Goal: Task Accomplishment & Management: Manage account settings

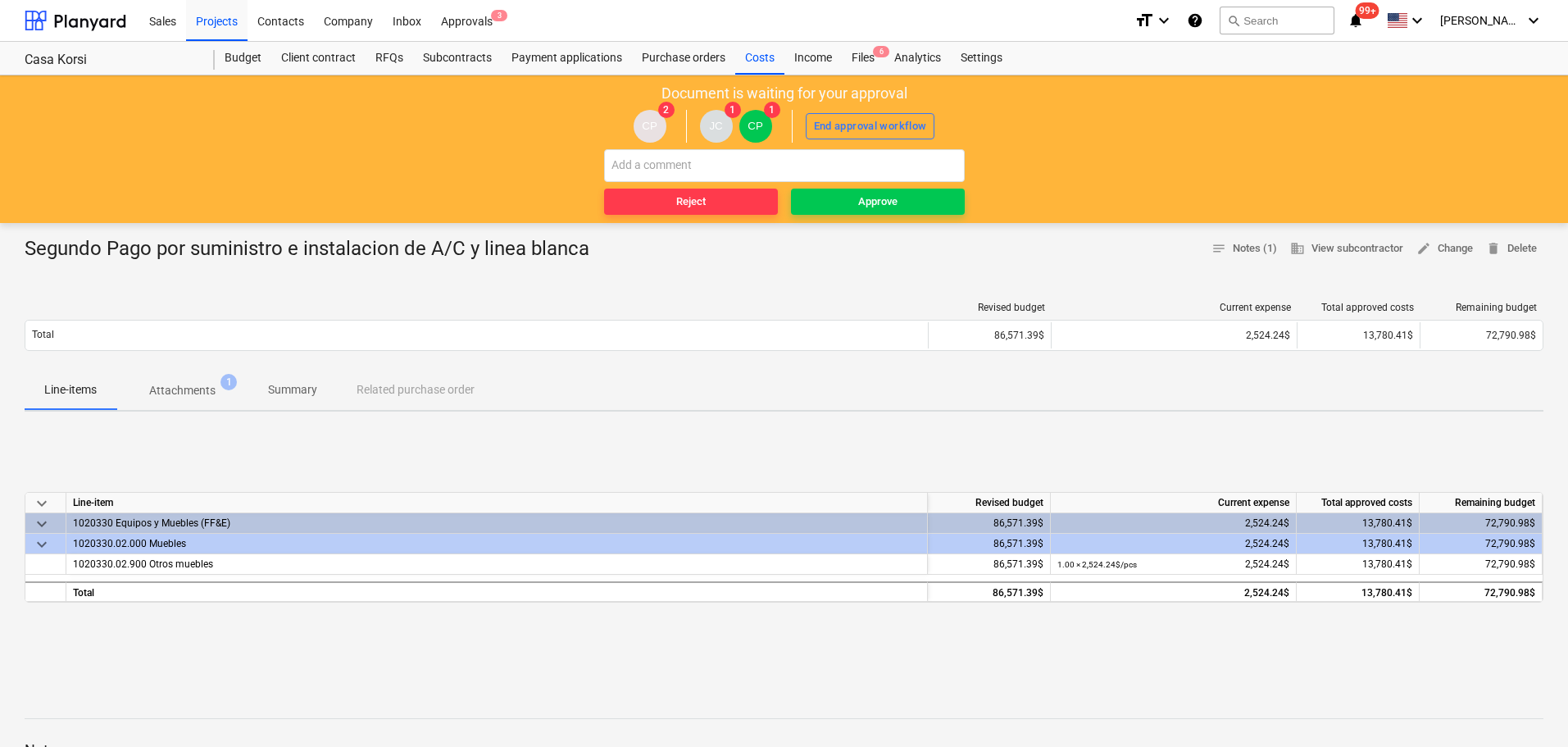
click at [192, 392] on p "Attachments" at bounding box center [183, 390] width 66 height 17
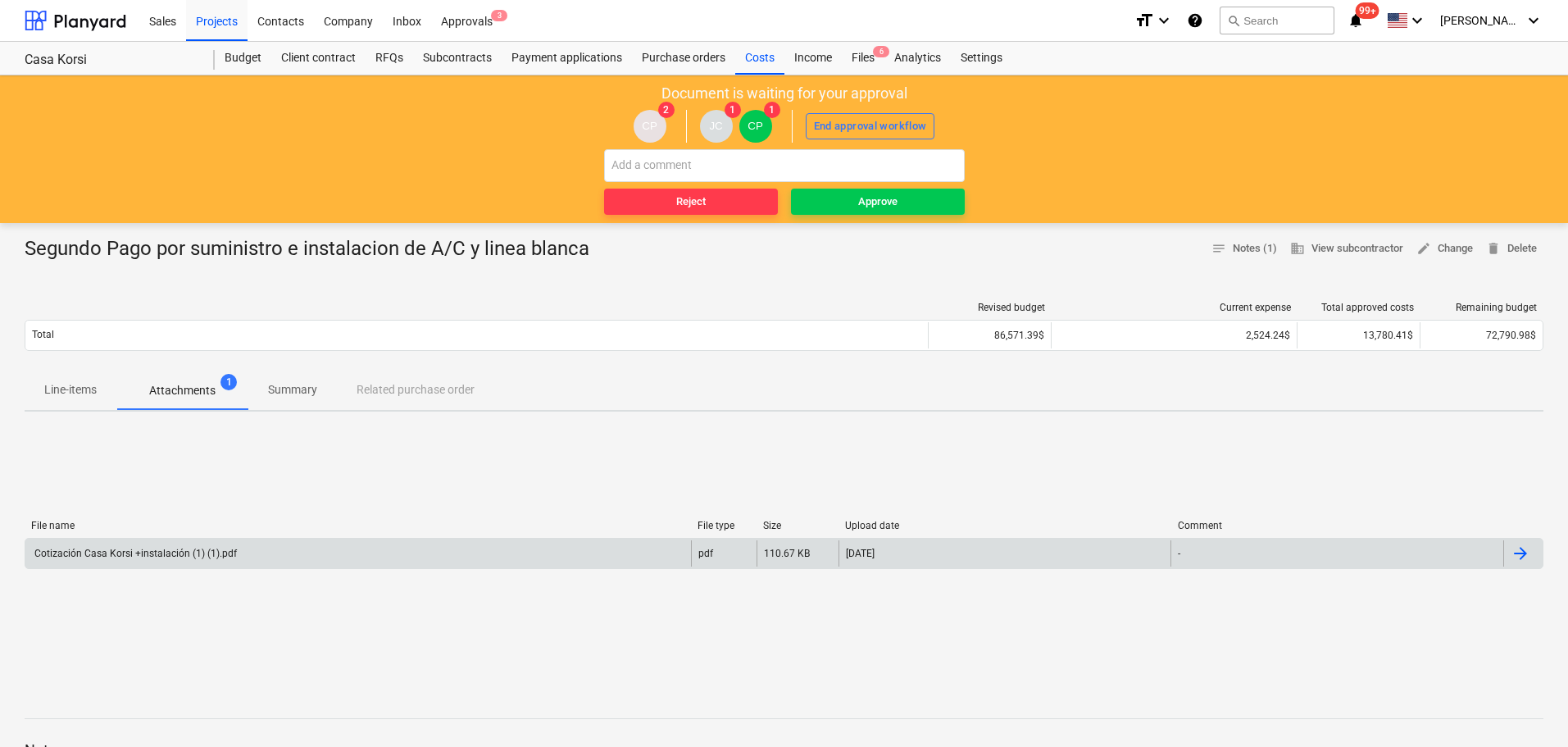
click at [159, 559] on div "Cotización Casa Korsi +instalación (1) (1).pdf" at bounding box center [134, 553] width 205 height 11
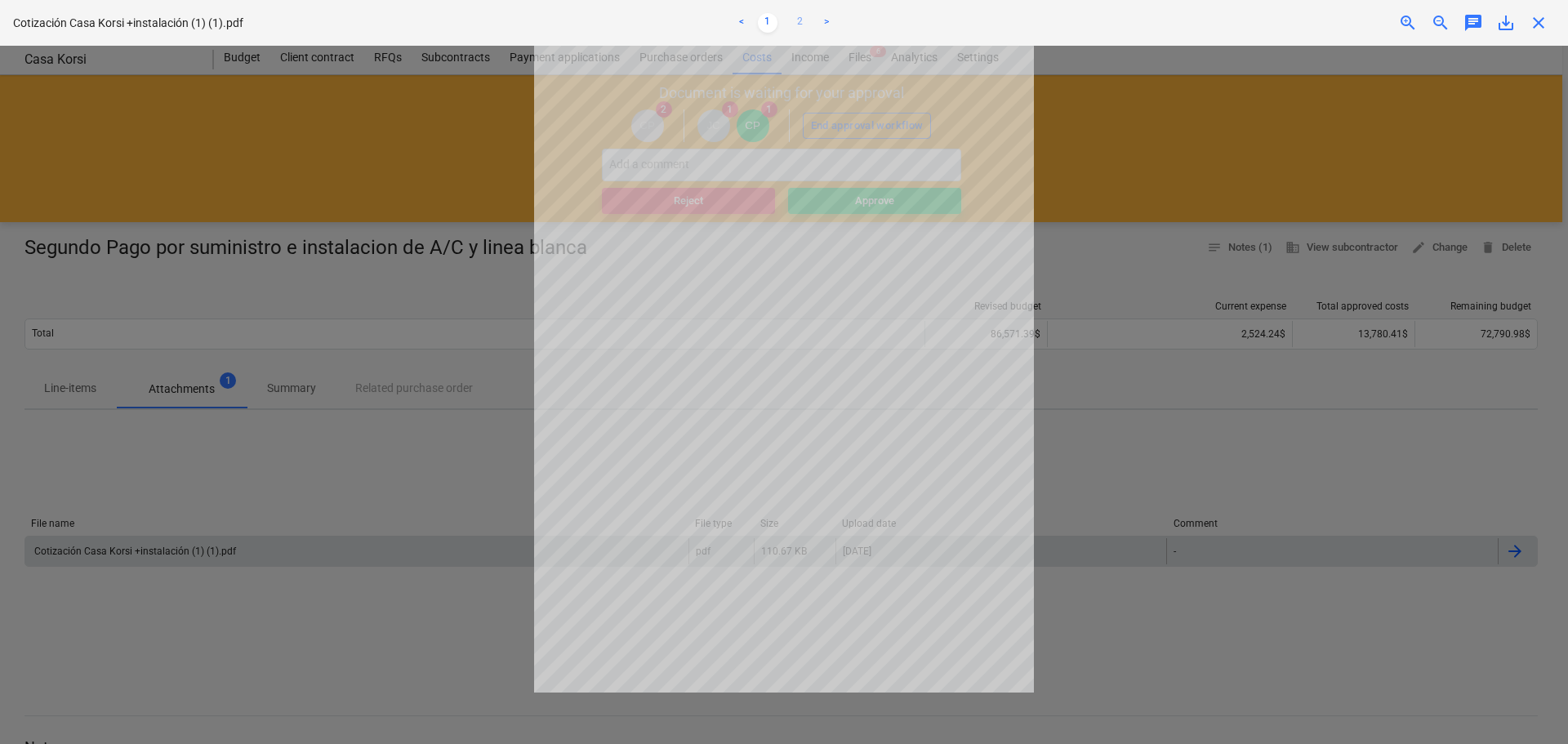
click at [805, 20] on link "2" at bounding box center [800, 23] width 20 height 20
click at [767, 23] on link "1" at bounding box center [767, 23] width 20 height 20
click at [792, 22] on link "2" at bounding box center [800, 23] width 20 height 20
click at [1543, 24] on span "close" at bounding box center [1539, 23] width 20 height 20
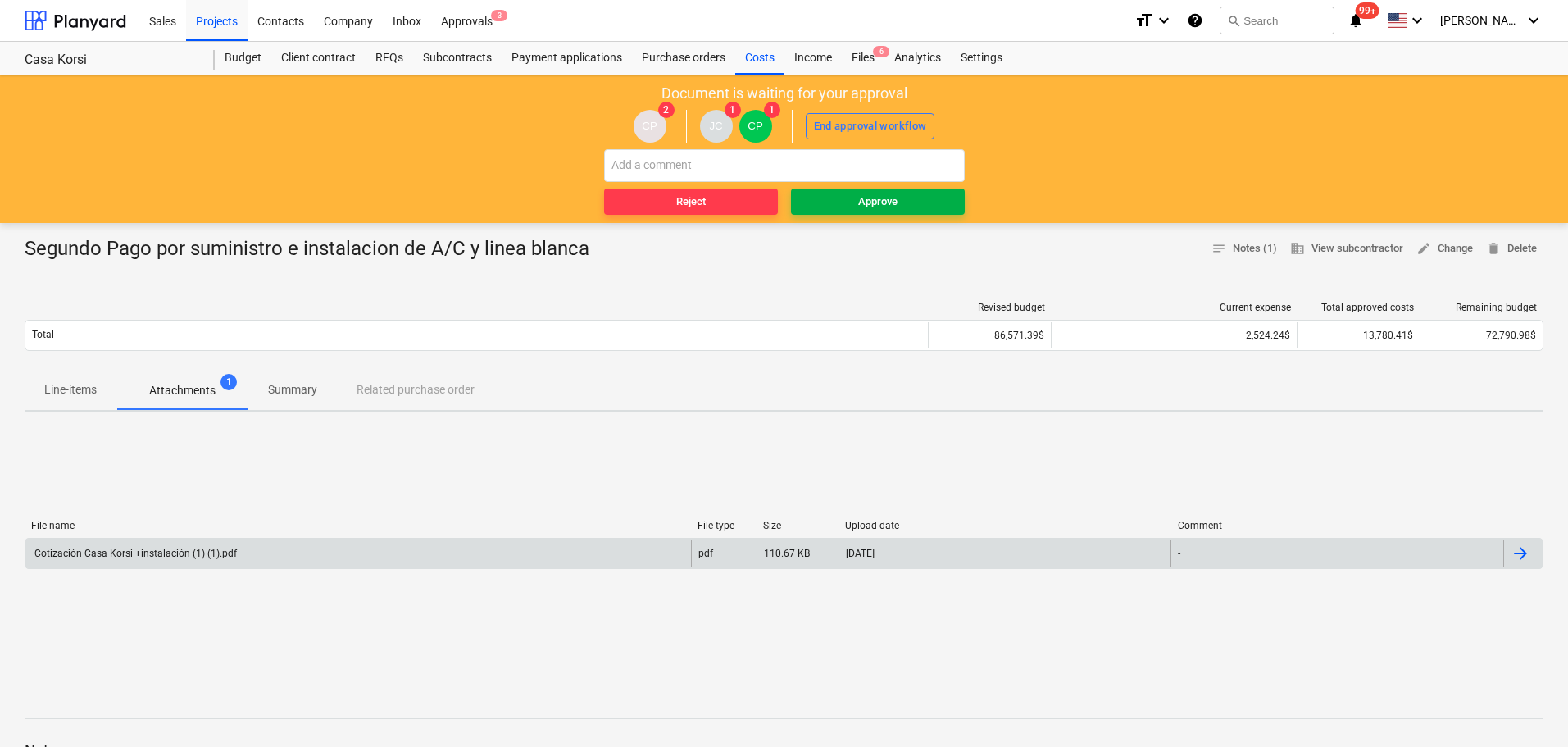
click at [878, 196] on div "Approve" at bounding box center [878, 202] width 40 height 19
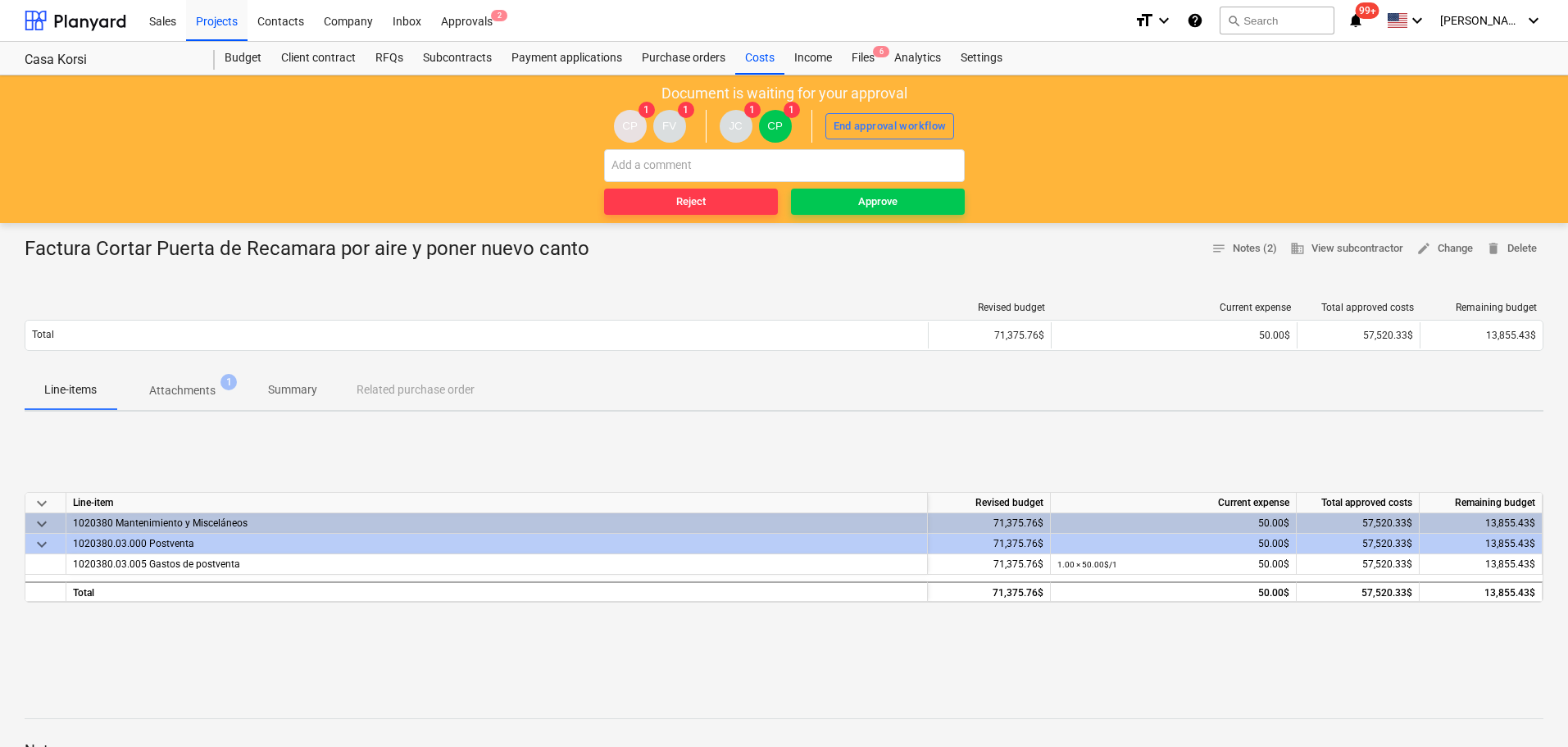
click at [211, 393] on p "Attachments" at bounding box center [183, 390] width 66 height 17
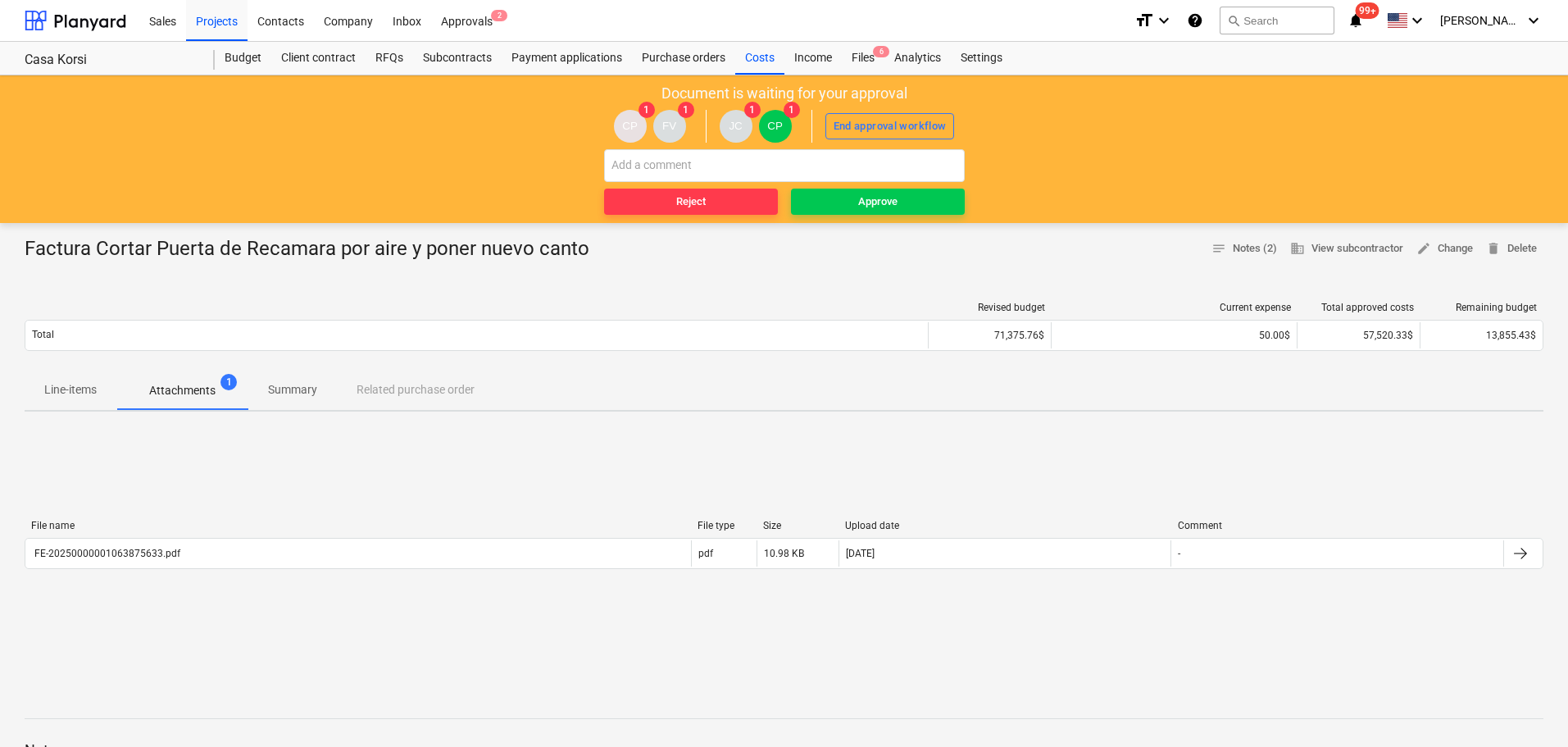
click at [82, 392] on p "Line-items" at bounding box center [70, 390] width 52 height 17
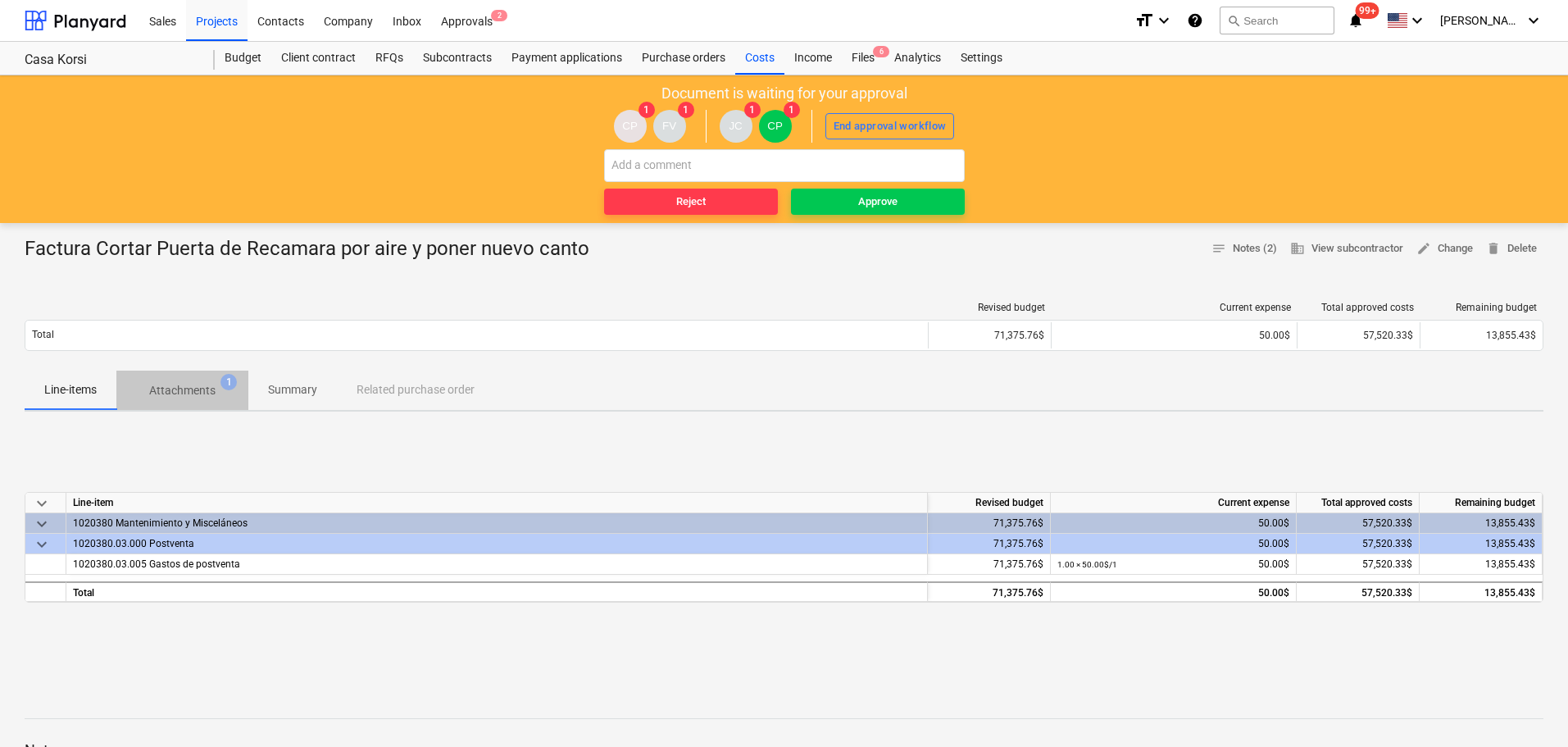
click at [151, 394] on p "Attachments" at bounding box center [183, 390] width 66 height 17
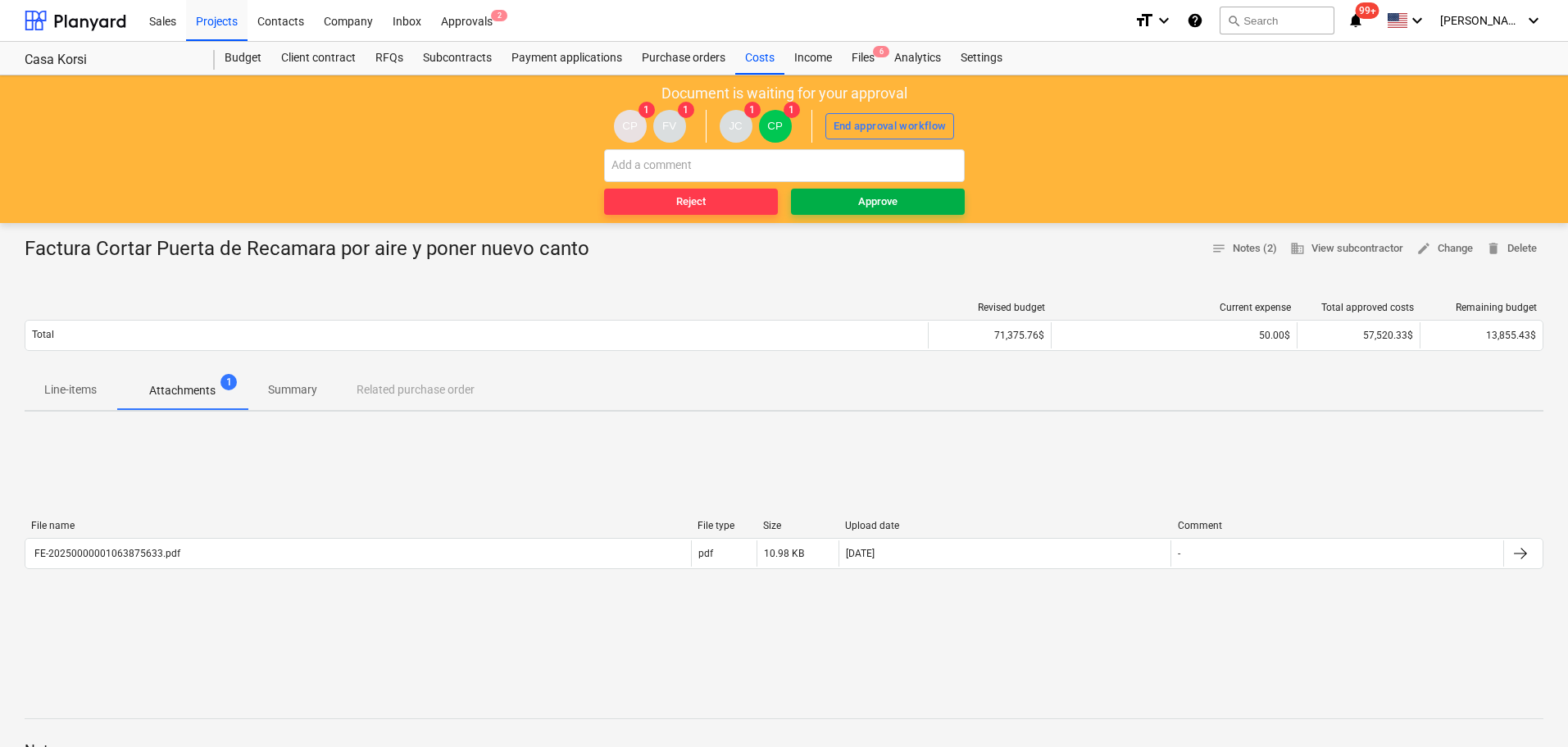
click at [863, 199] on div "Approve" at bounding box center [878, 202] width 40 height 19
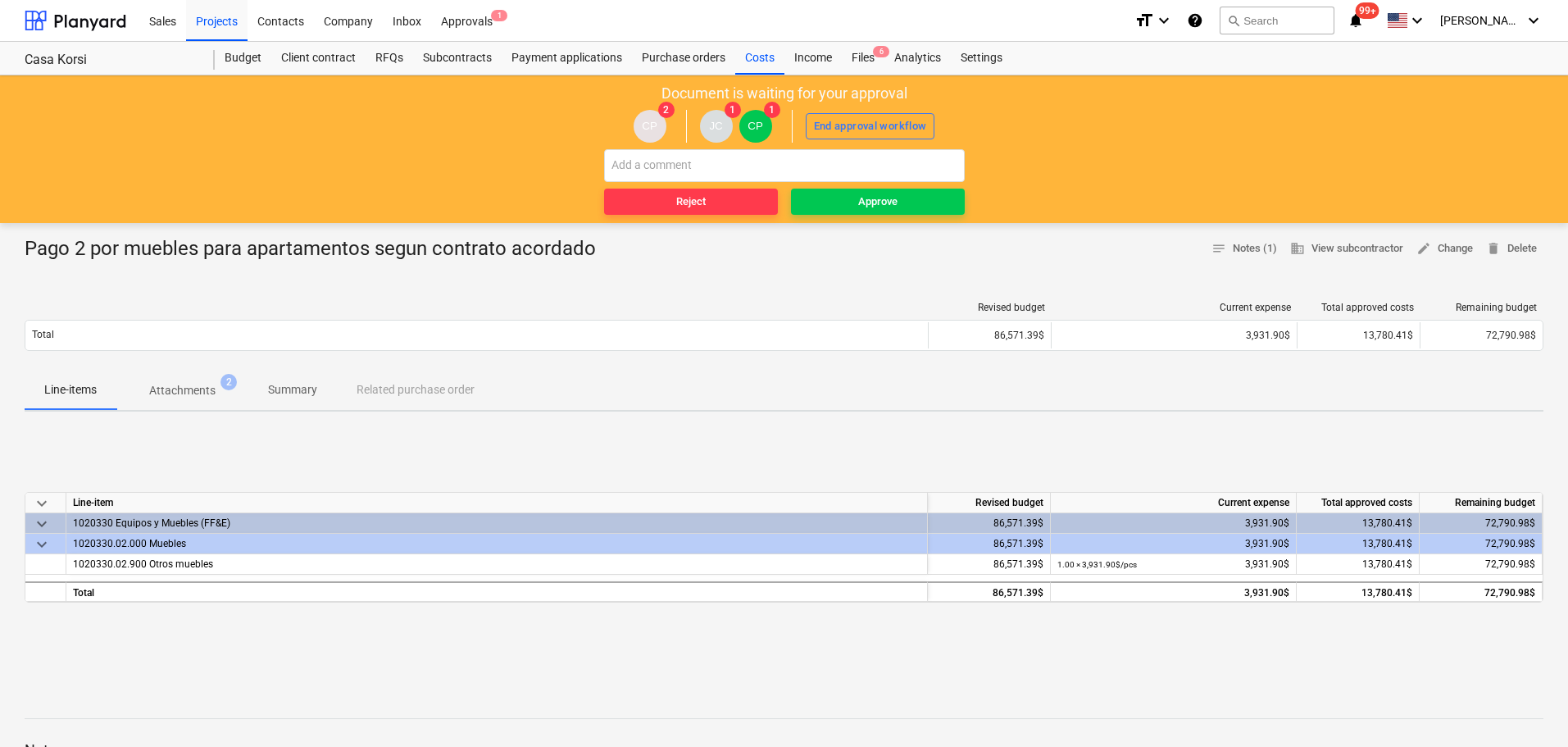
click at [205, 391] on p "Attachments" at bounding box center [183, 390] width 66 height 17
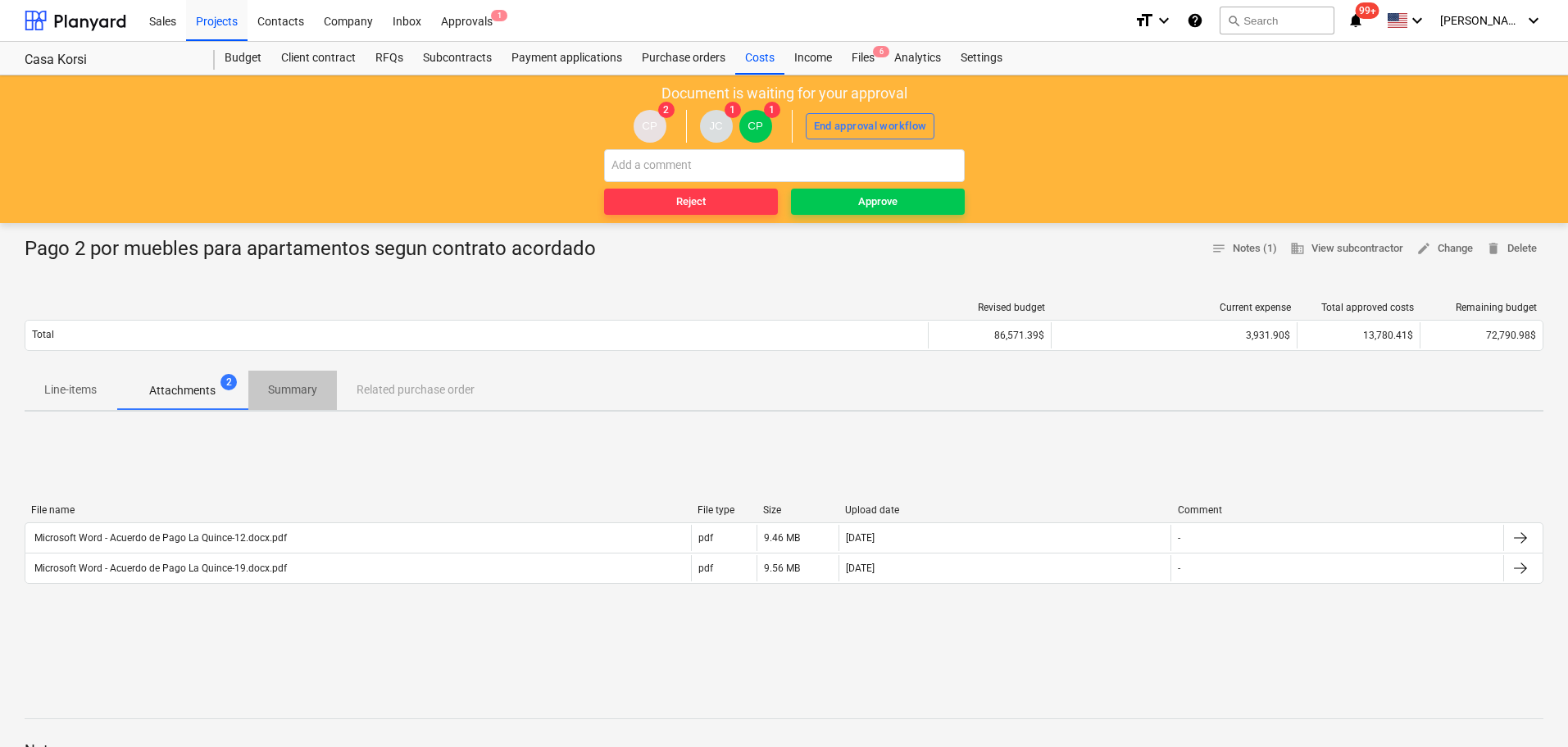
click at [279, 395] on p "Summary" at bounding box center [293, 390] width 49 height 17
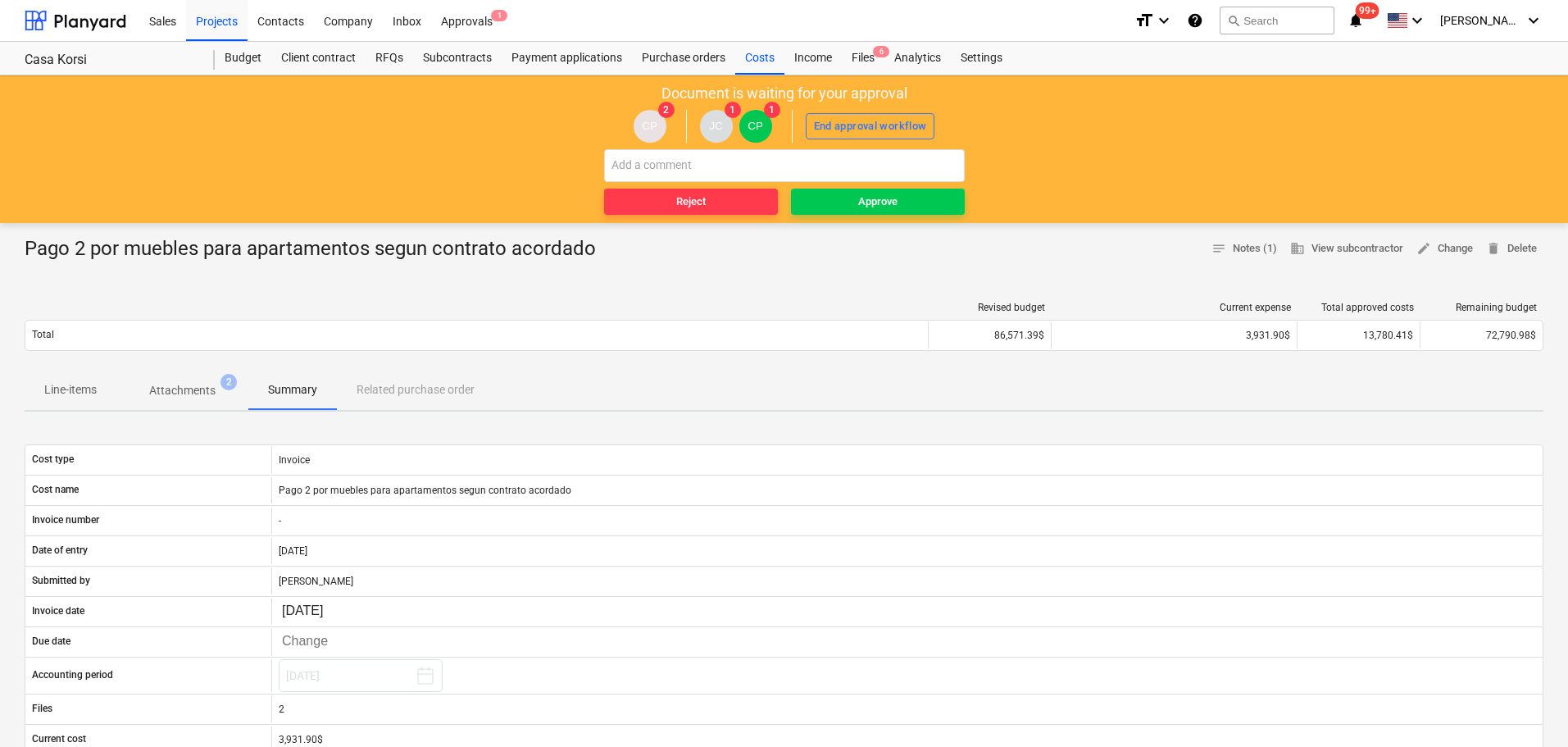
click at [169, 387] on p "Attachments" at bounding box center [183, 390] width 66 height 17
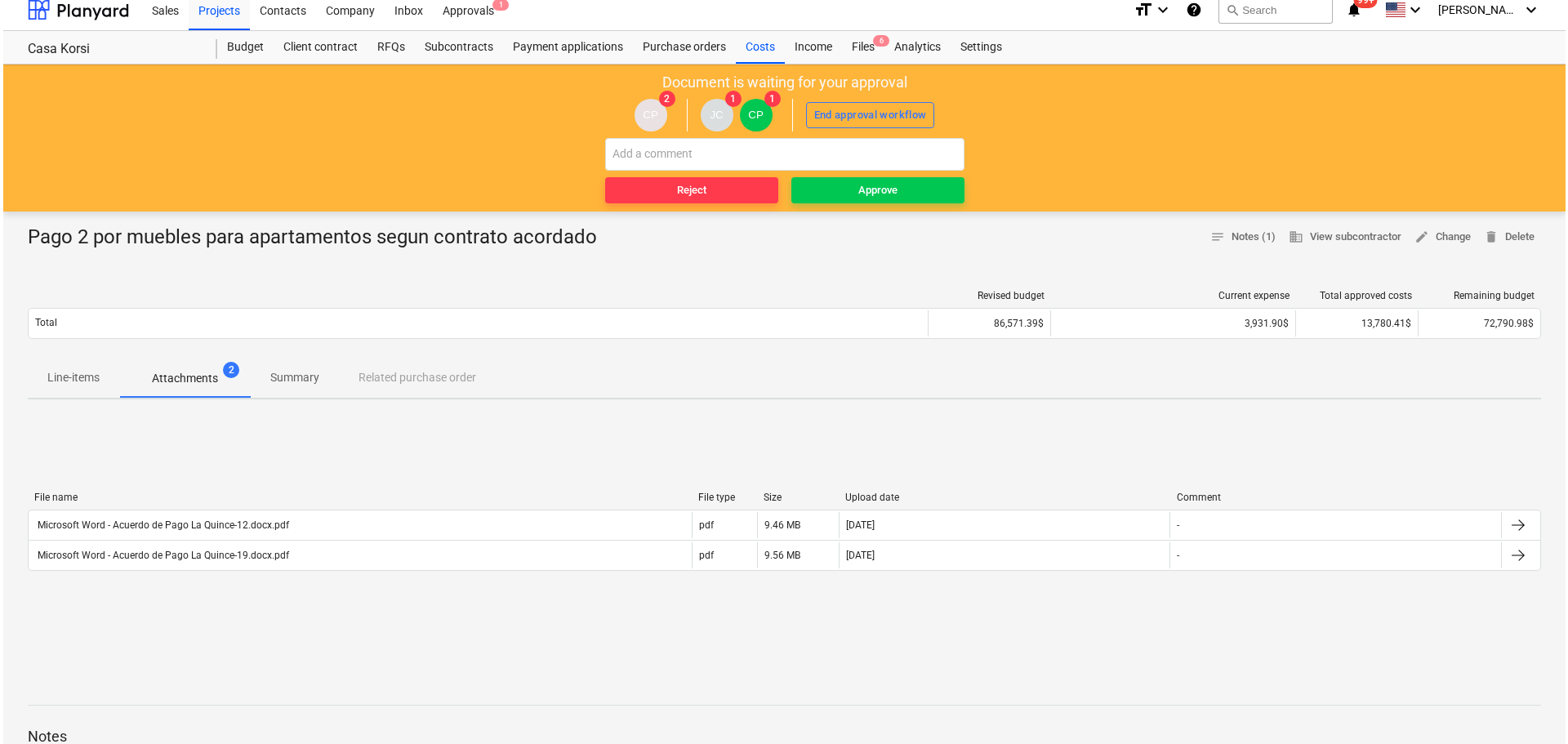
scroll to position [163, 0]
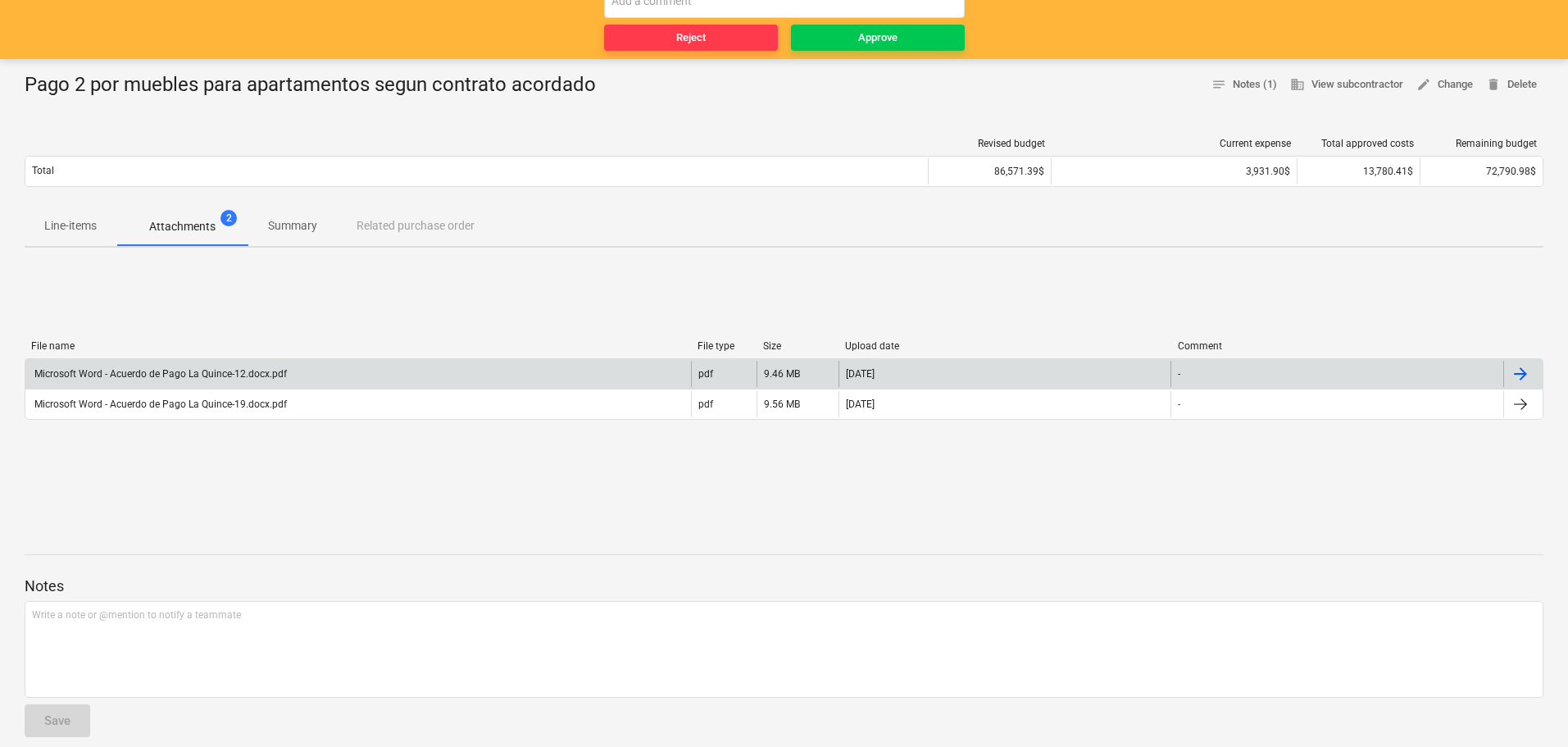
click at [163, 377] on div "Microsoft Word - Acuerdo de Pago La Quince-12.docx.pdf" at bounding box center [159, 374] width 255 height 11
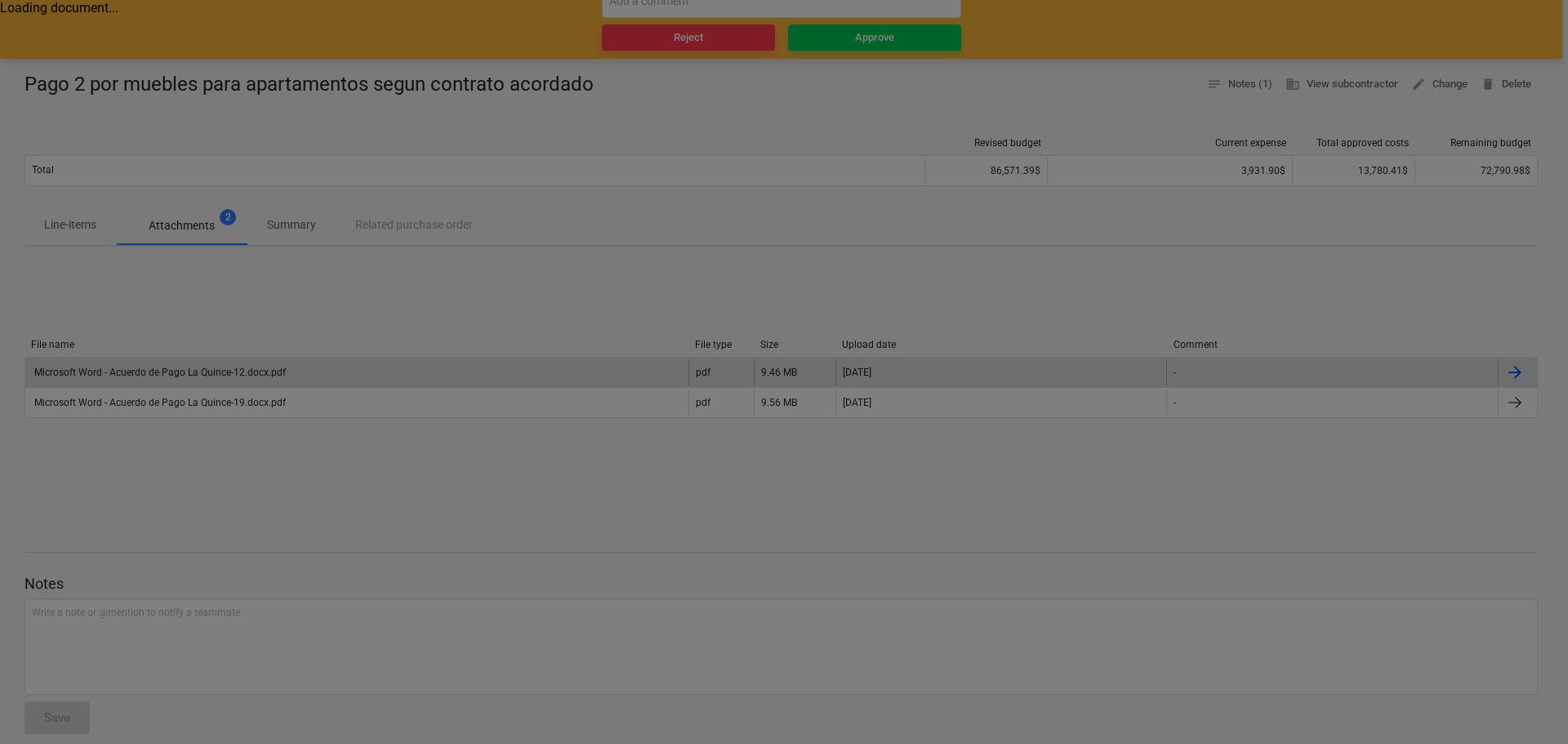
click at [304, 405] on div at bounding box center [784, 372] width 1568 height 744
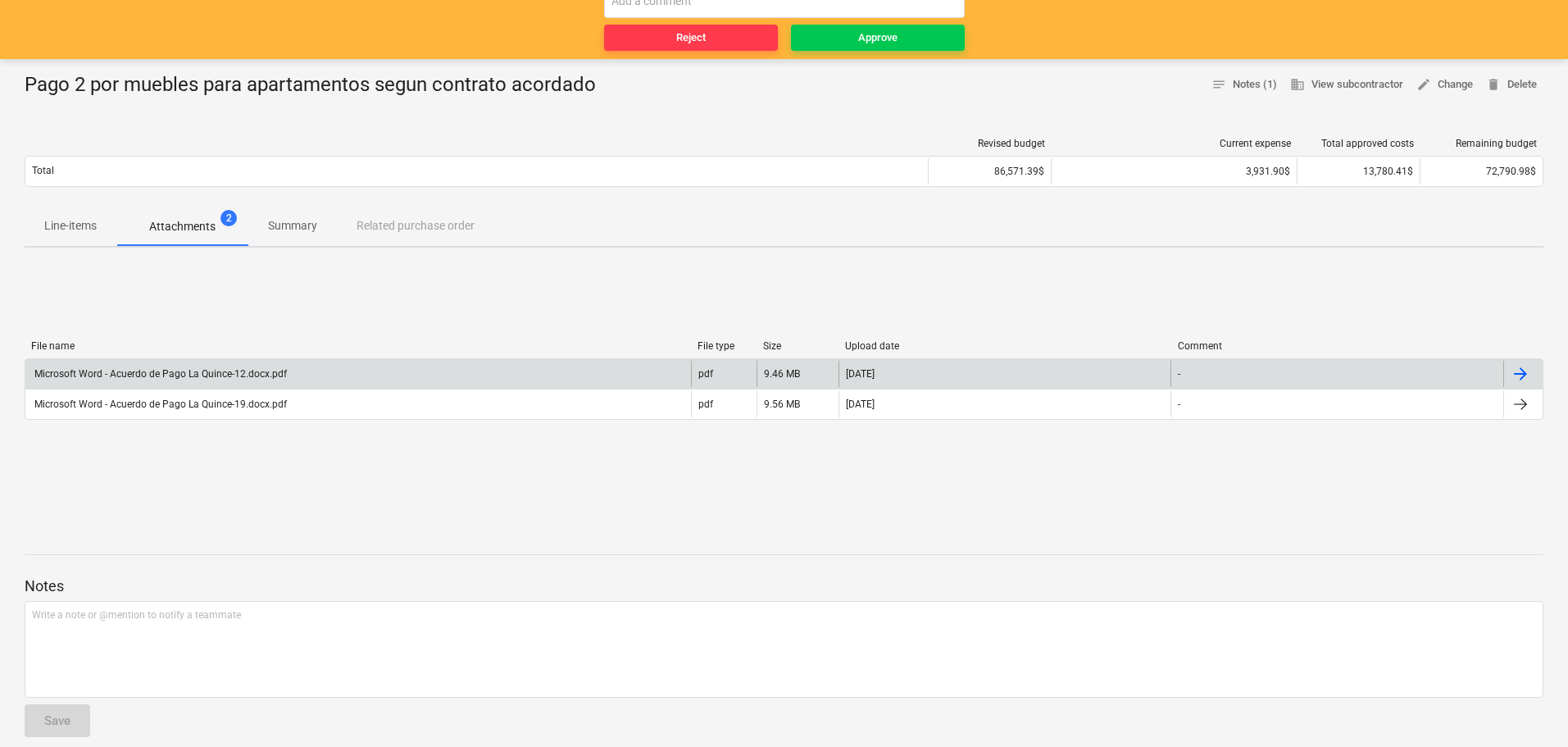
click at [238, 378] on div "Microsoft Word - Acuerdo de Pago La Quince-12.docx.pdf" at bounding box center [159, 374] width 255 height 11
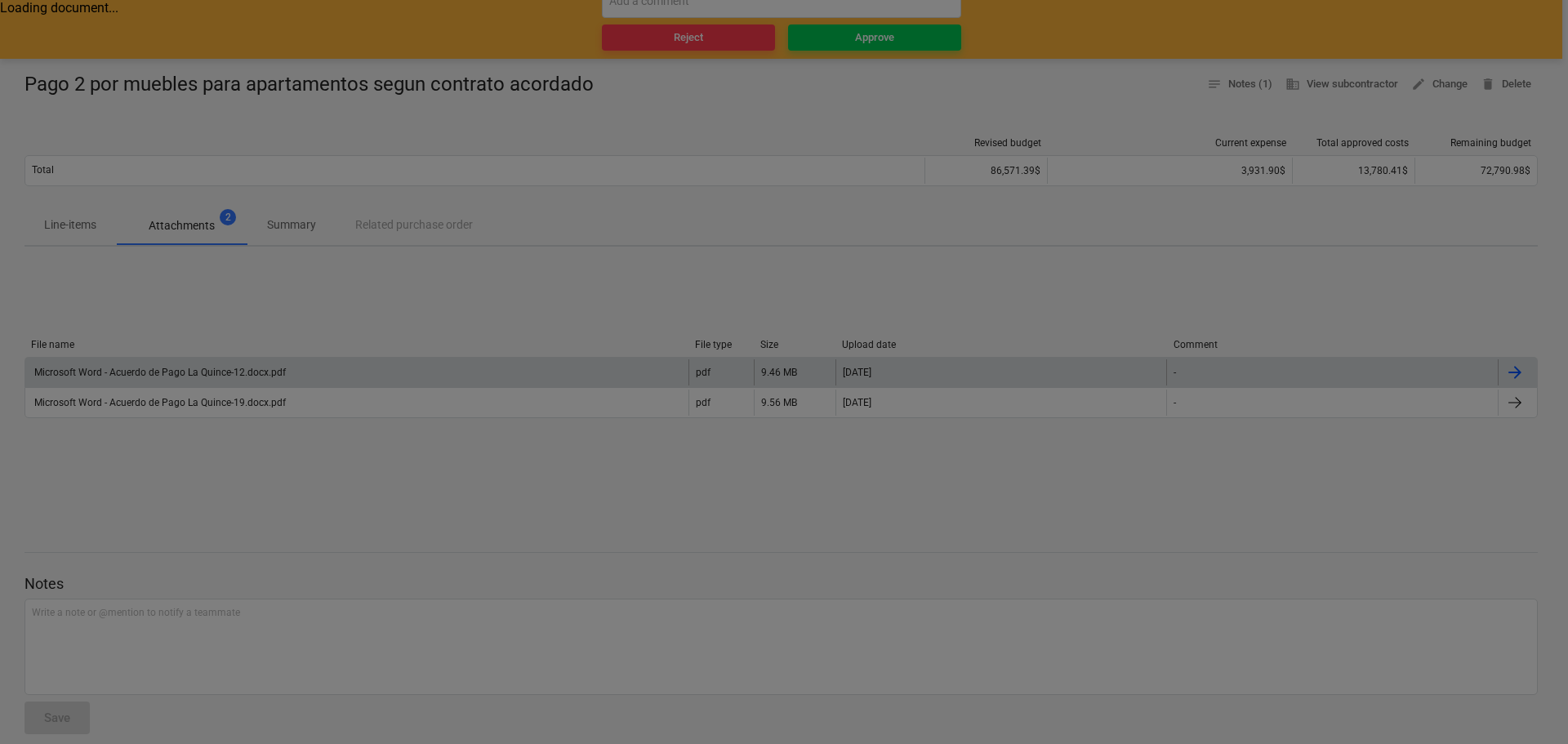
click at [165, 378] on div at bounding box center [784, 372] width 1568 height 744
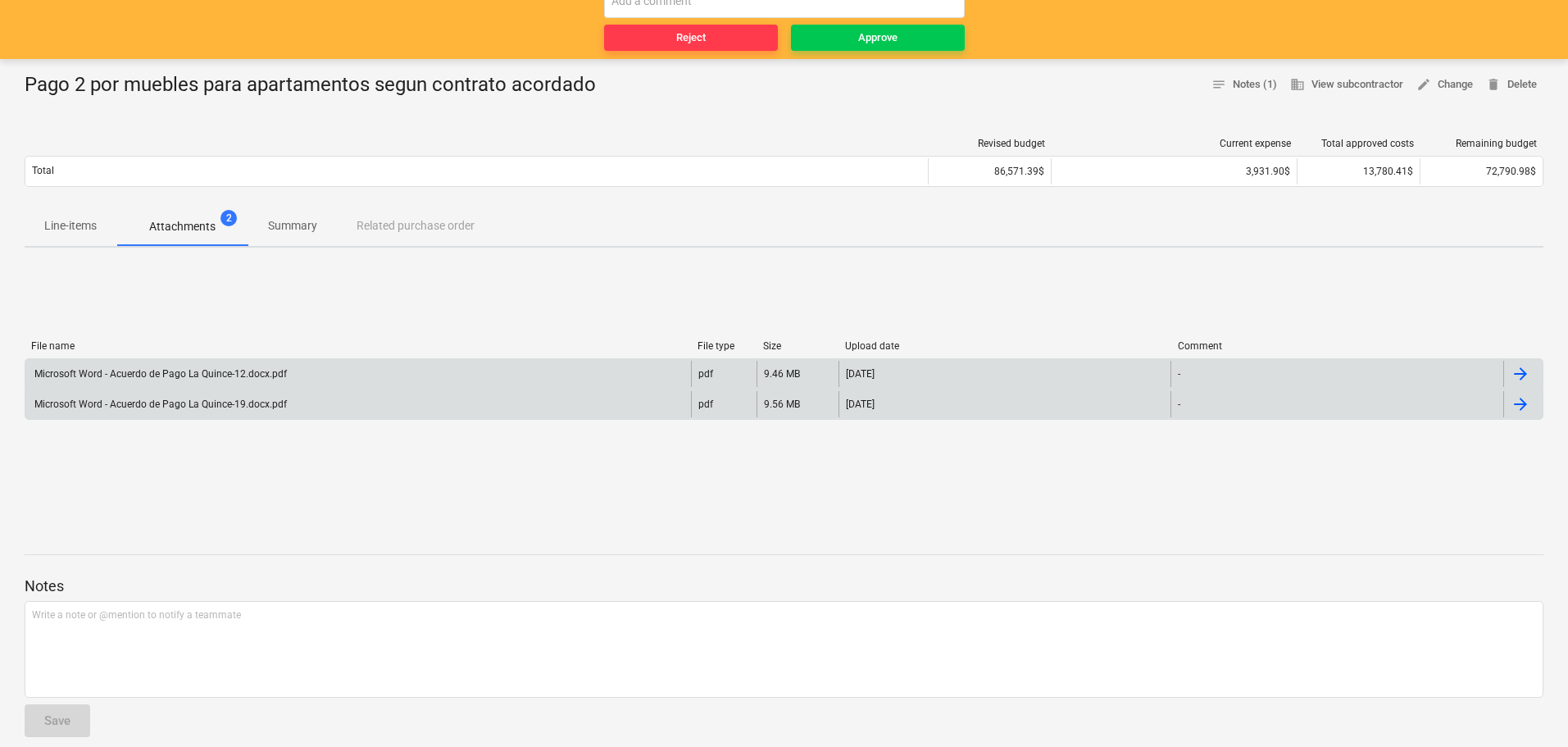
click at [169, 409] on div "Microsoft Word - Acuerdo de Pago La Quince-19.docx.pdf" at bounding box center [159, 404] width 255 height 11
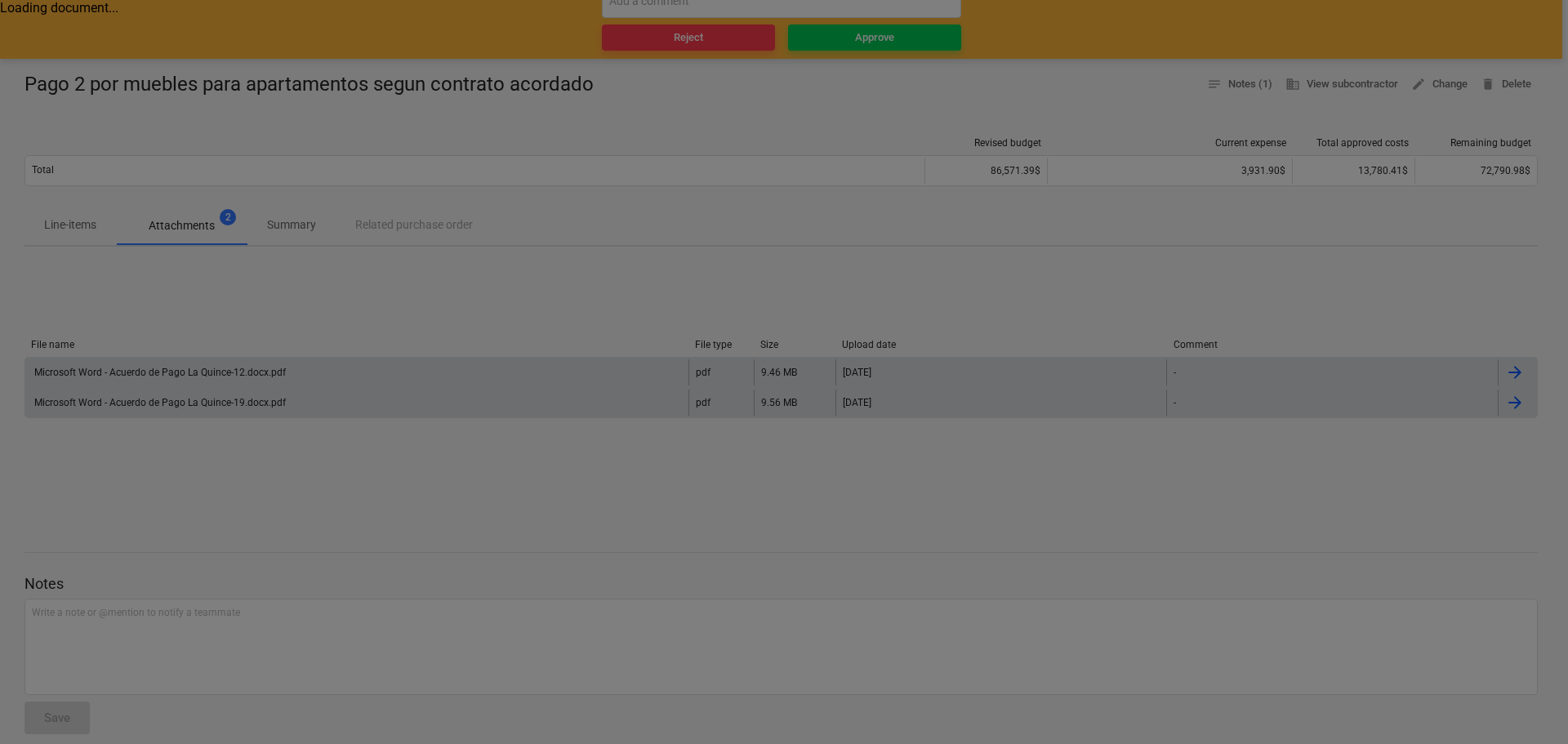
drag, startPoint x: 495, startPoint y: 262, endPoint x: 442, endPoint y: 242, distance: 56.6
click at [494, 262] on div at bounding box center [784, 372] width 1568 height 744
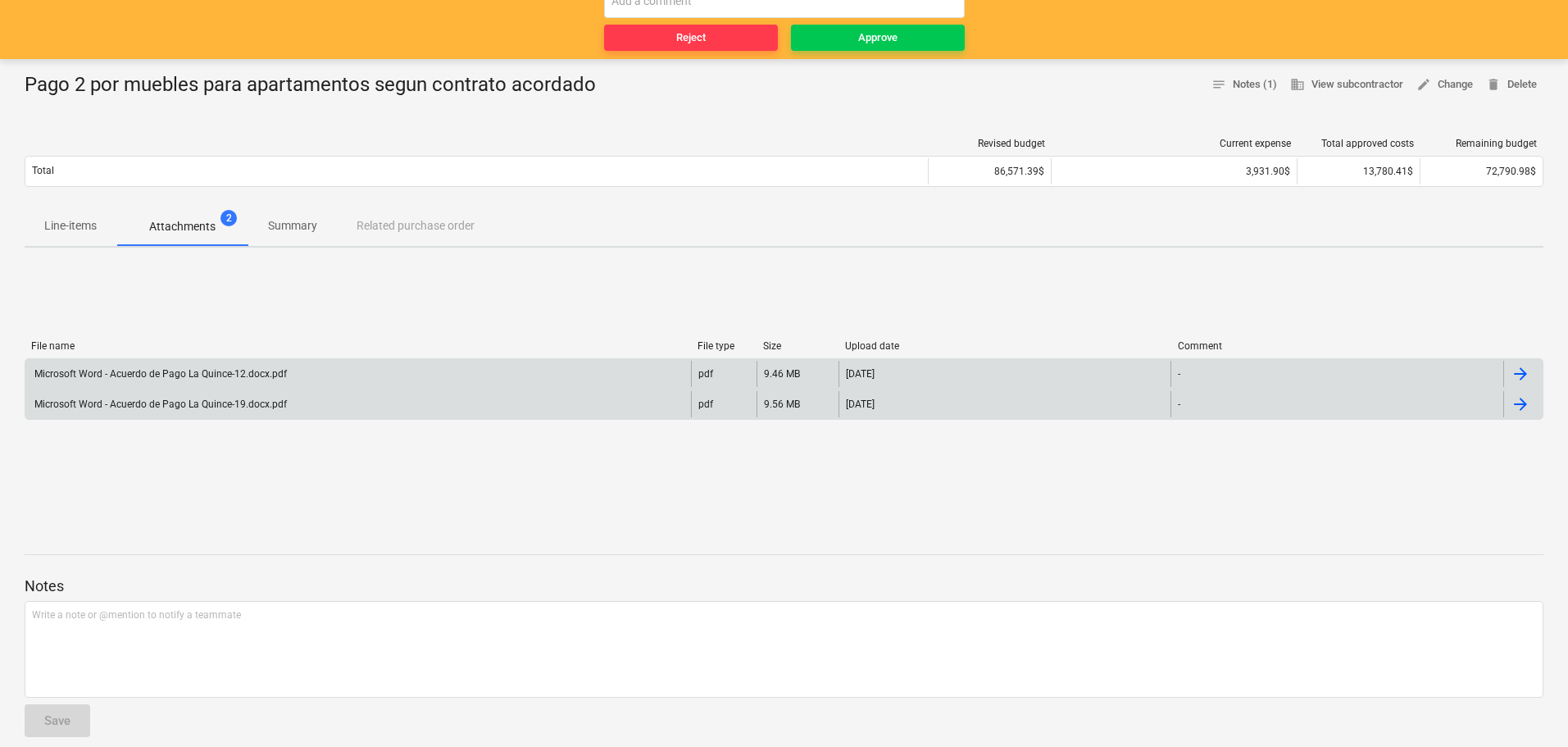
click at [209, 386] on div "Microsoft Word - Acuerdo de Pago La Quince-12.docx.pdf" at bounding box center [358, 374] width 666 height 27
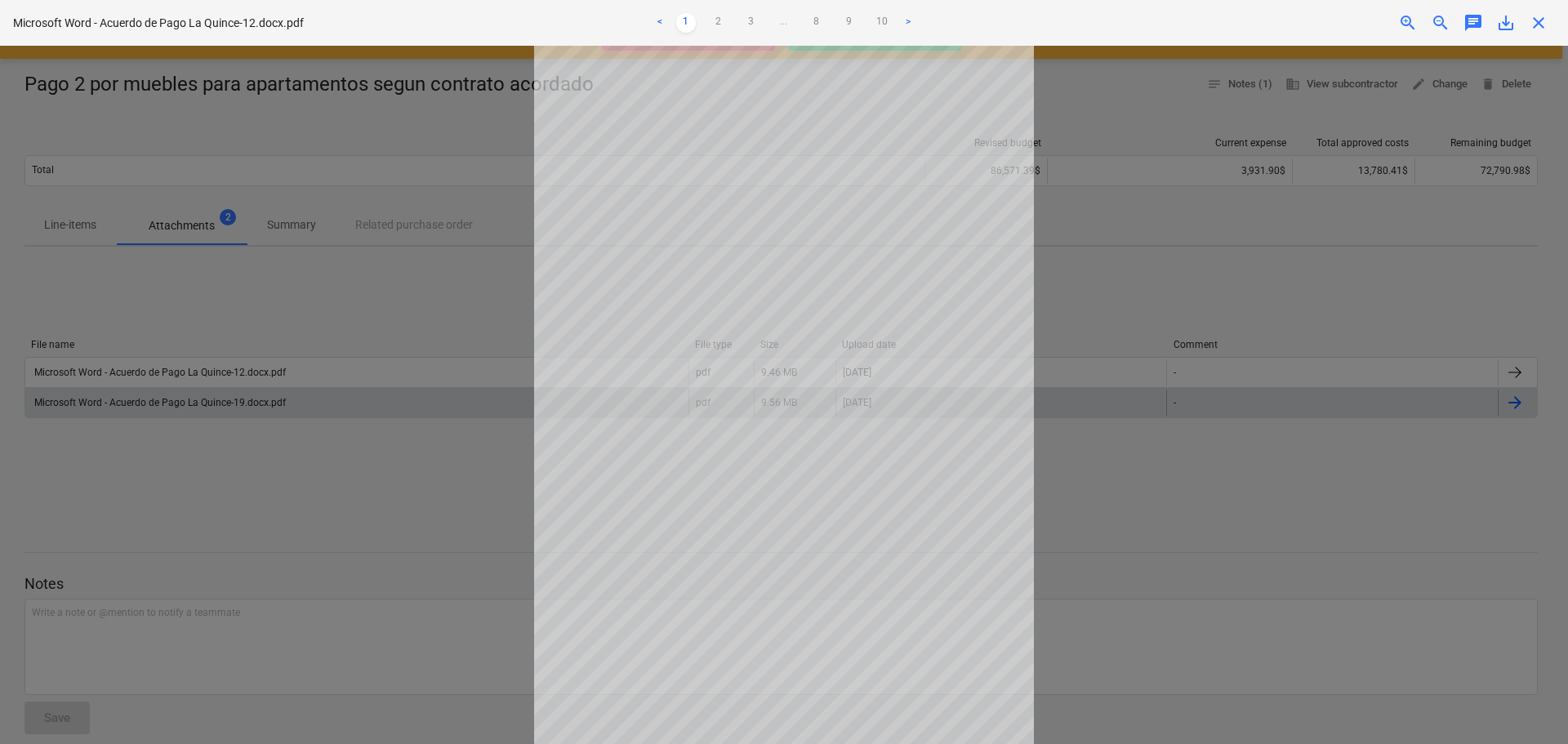
scroll to position [128, 0]
click at [1076, 563] on div at bounding box center [784, 394] width 1568 height 698
click at [720, 22] on link "2" at bounding box center [719, 23] width 20 height 20
click at [750, 19] on link "3" at bounding box center [751, 23] width 20 height 20
click at [767, 18] on link "4" at bounding box center [767, 23] width 20 height 20
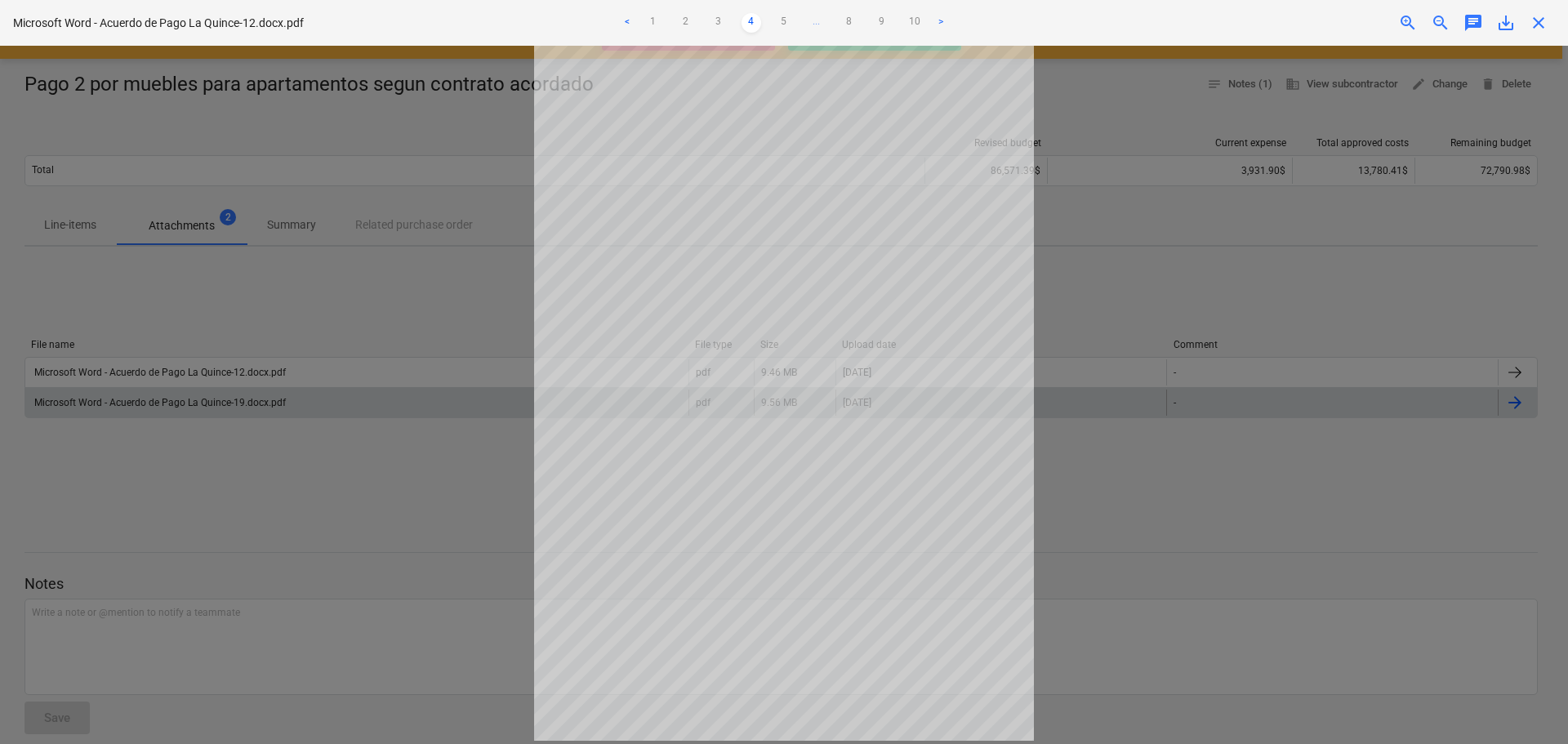
click at [784, 22] on link "5" at bounding box center [784, 23] width 20 height 20
click at [796, 25] on link "6" at bounding box center [800, 23] width 20 height 20
drag, startPoint x: 832, startPoint y: 26, endPoint x: 856, endPoint y: 26, distance: 24.0
click at [831, 26] on link "7" at bounding box center [833, 23] width 20 height 20
click at [853, 25] on link "8" at bounding box center [849, 23] width 20 height 20
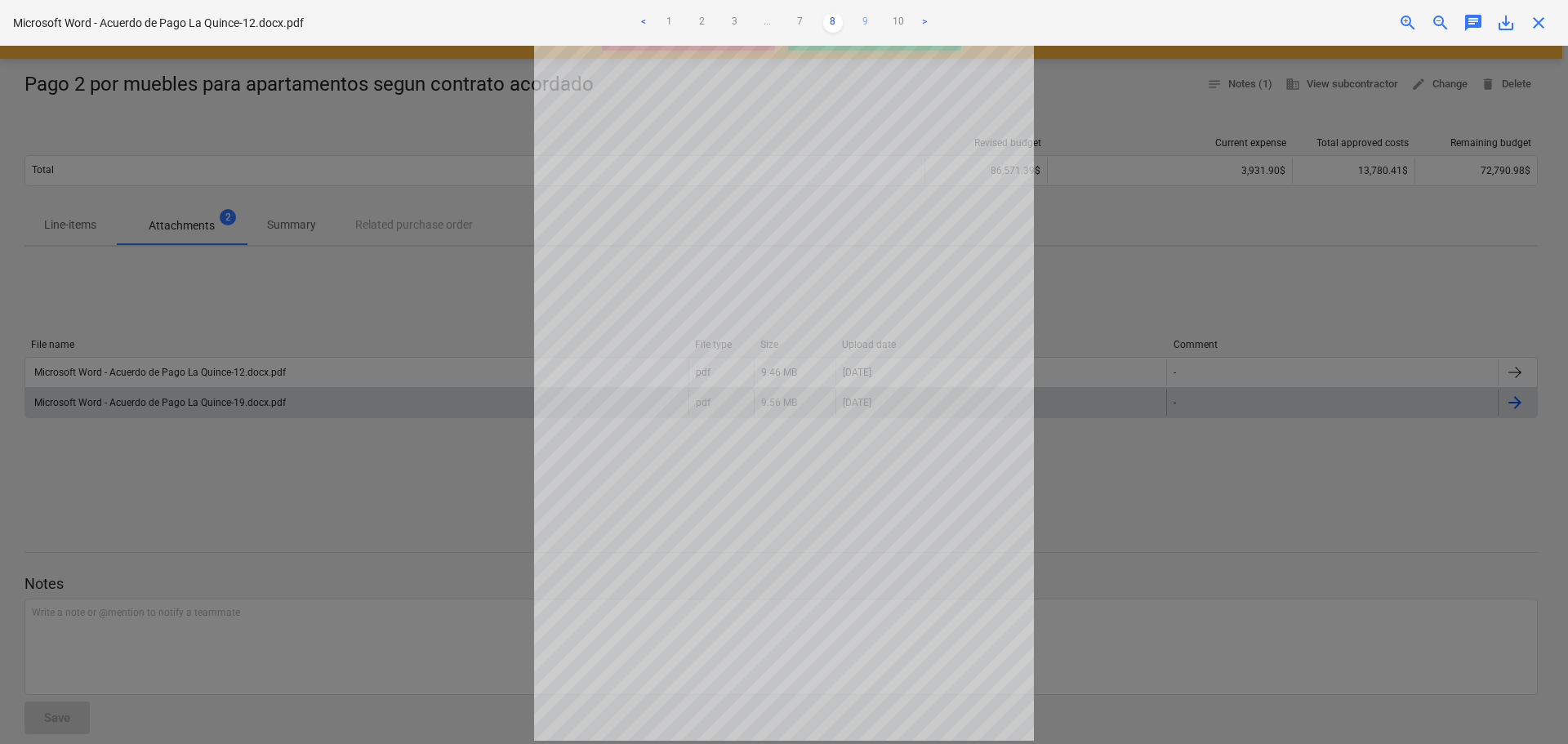
click at [867, 25] on link "9" at bounding box center [865, 23] width 20 height 20
click at [896, 25] on ul "< 1 2 3 ... 8 9 10 >" at bounding box center [783, 23] width 514 height 20
click at [682, 22] on link "1" at bounding box center [686, 23] width 20 height 20
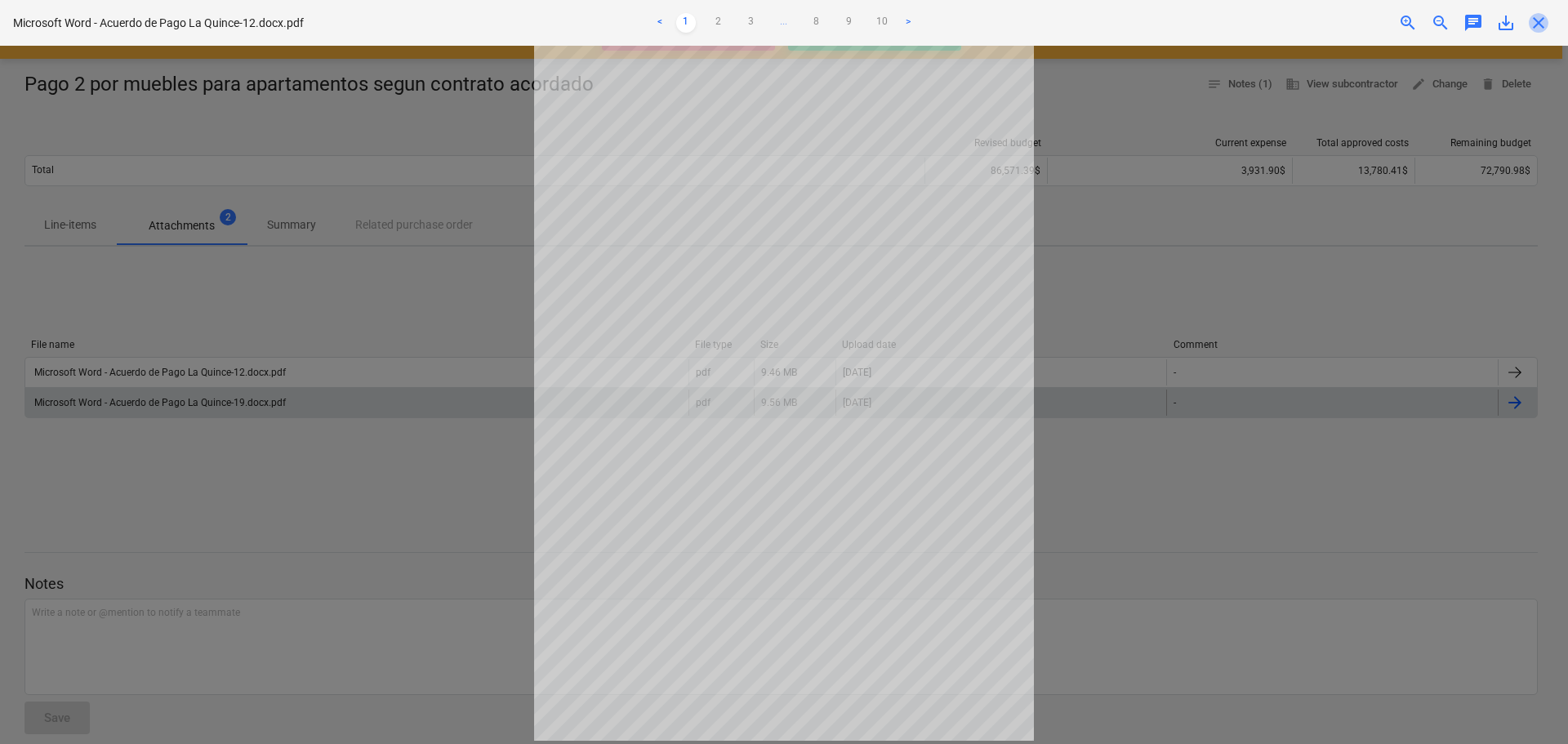
click at [1534, 31] on span "close" at bounding box center [1539, 23] width 20 height 20
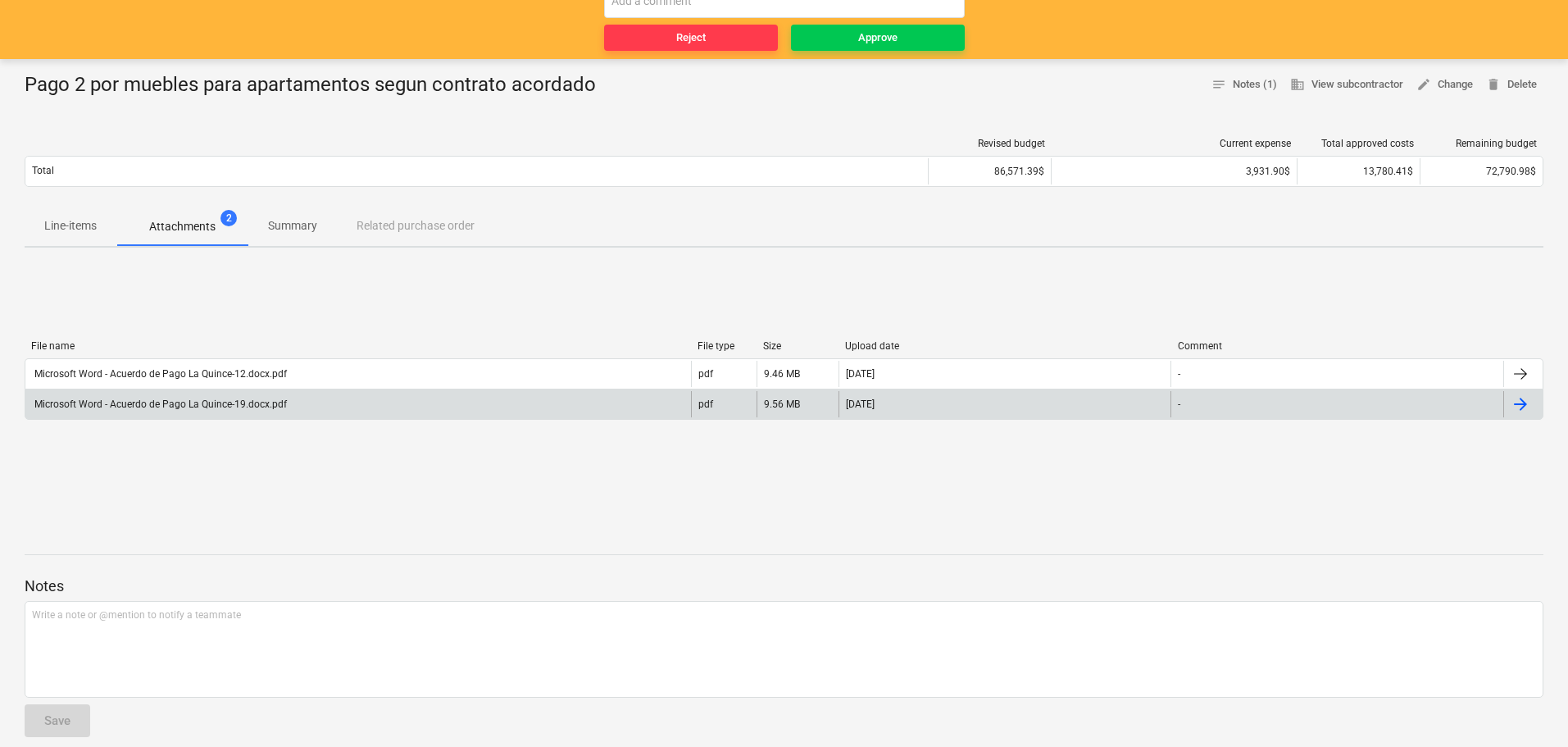
click at [185, 401] on div "Microsoft Word - Acuerdo de Pago La Quince-19.docx.pdf" at bounding box center [159, 404] width 255 height 11
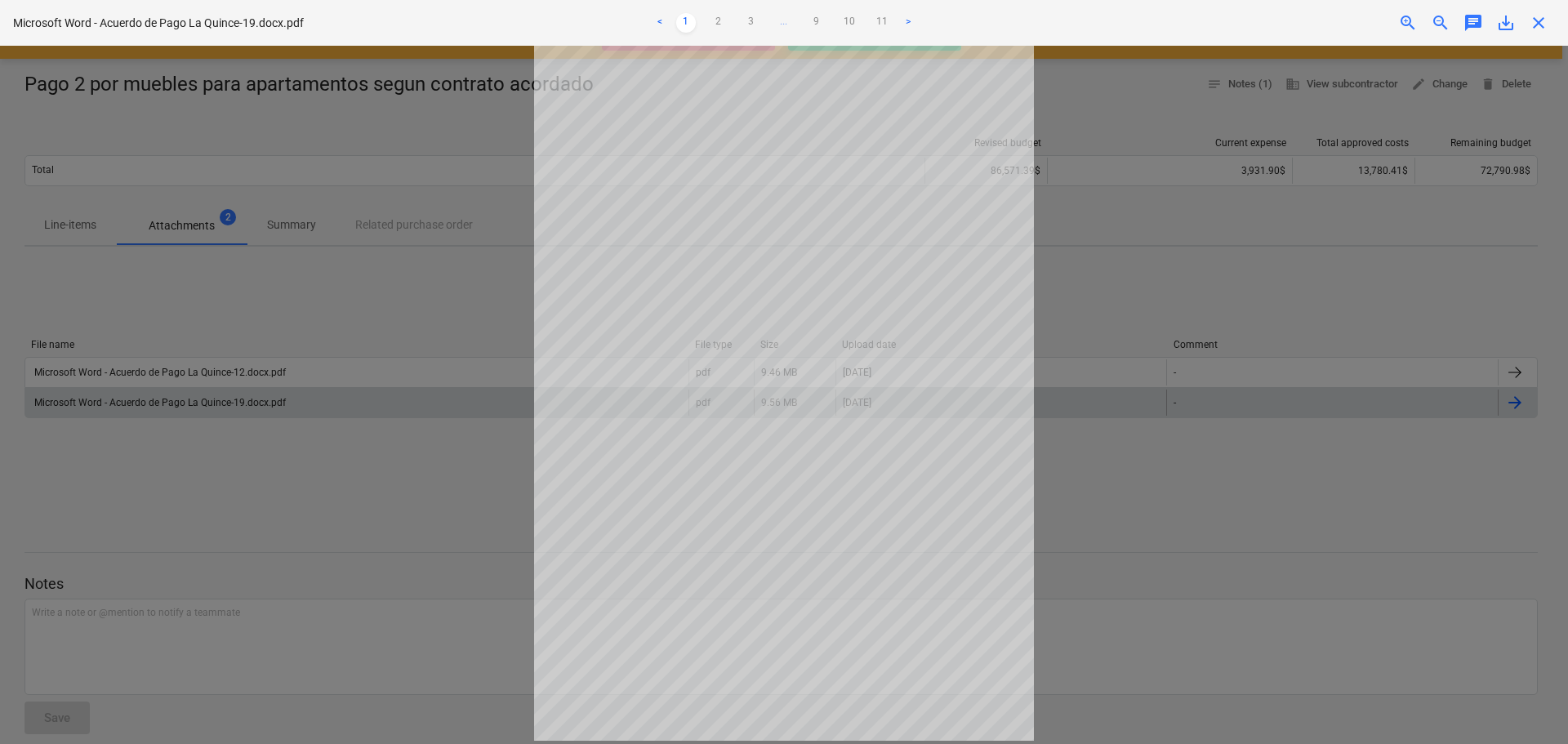
click at [1102, 283] on div at bounding box center [784, 394] width 1568 height 698
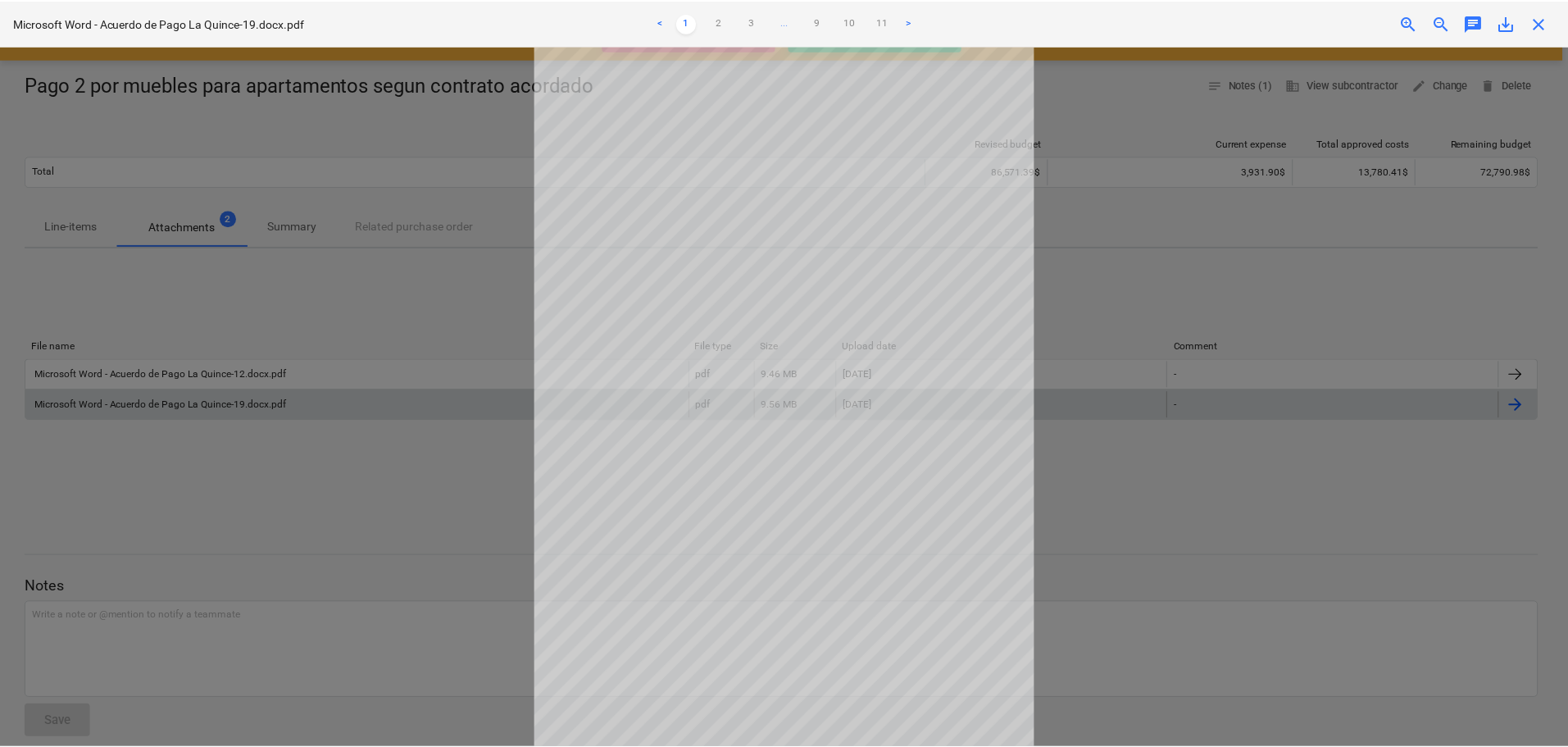
scroll to position [0, 0]
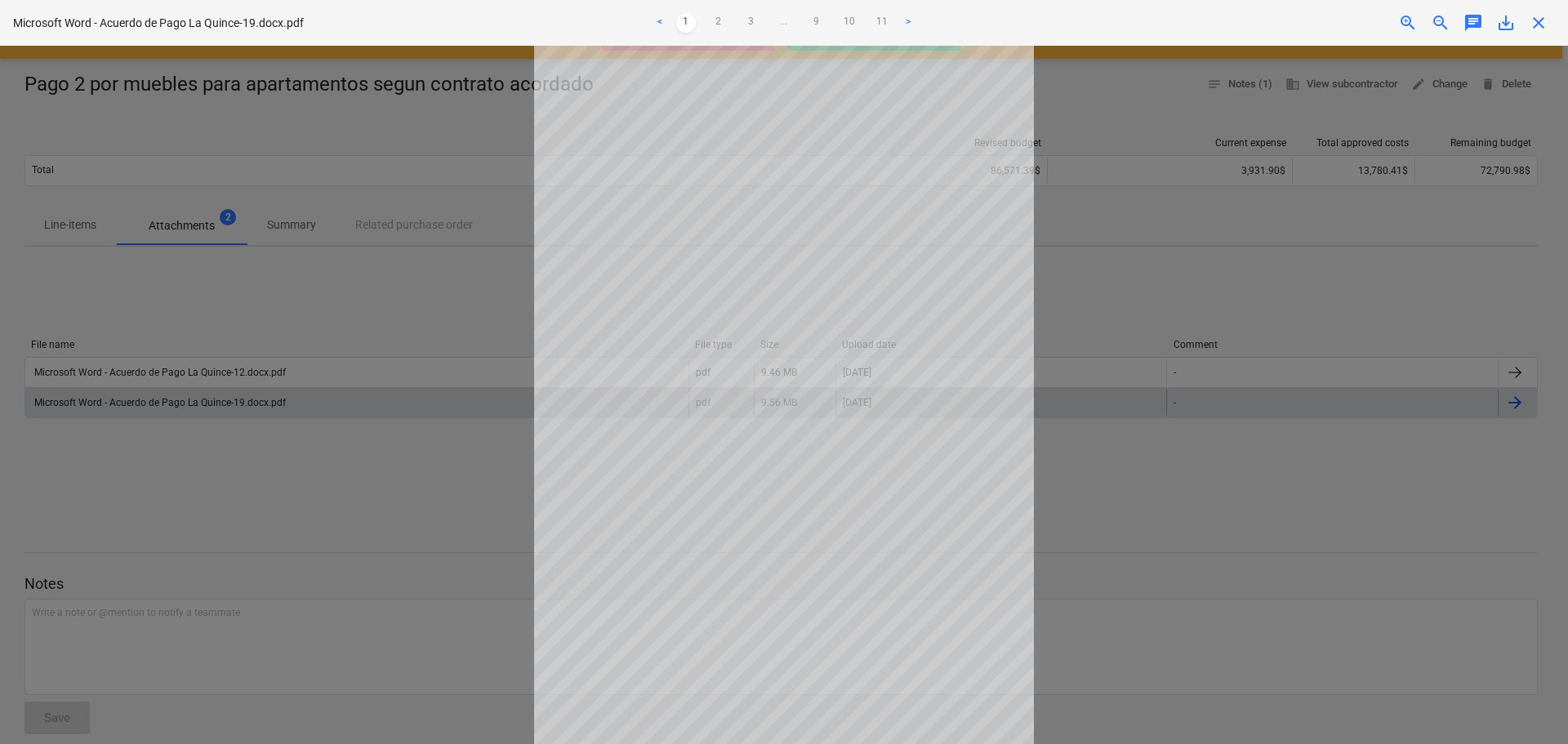
click at [1533, 21] on span "close" at bounding box center [1539, 23] width 20 height 20
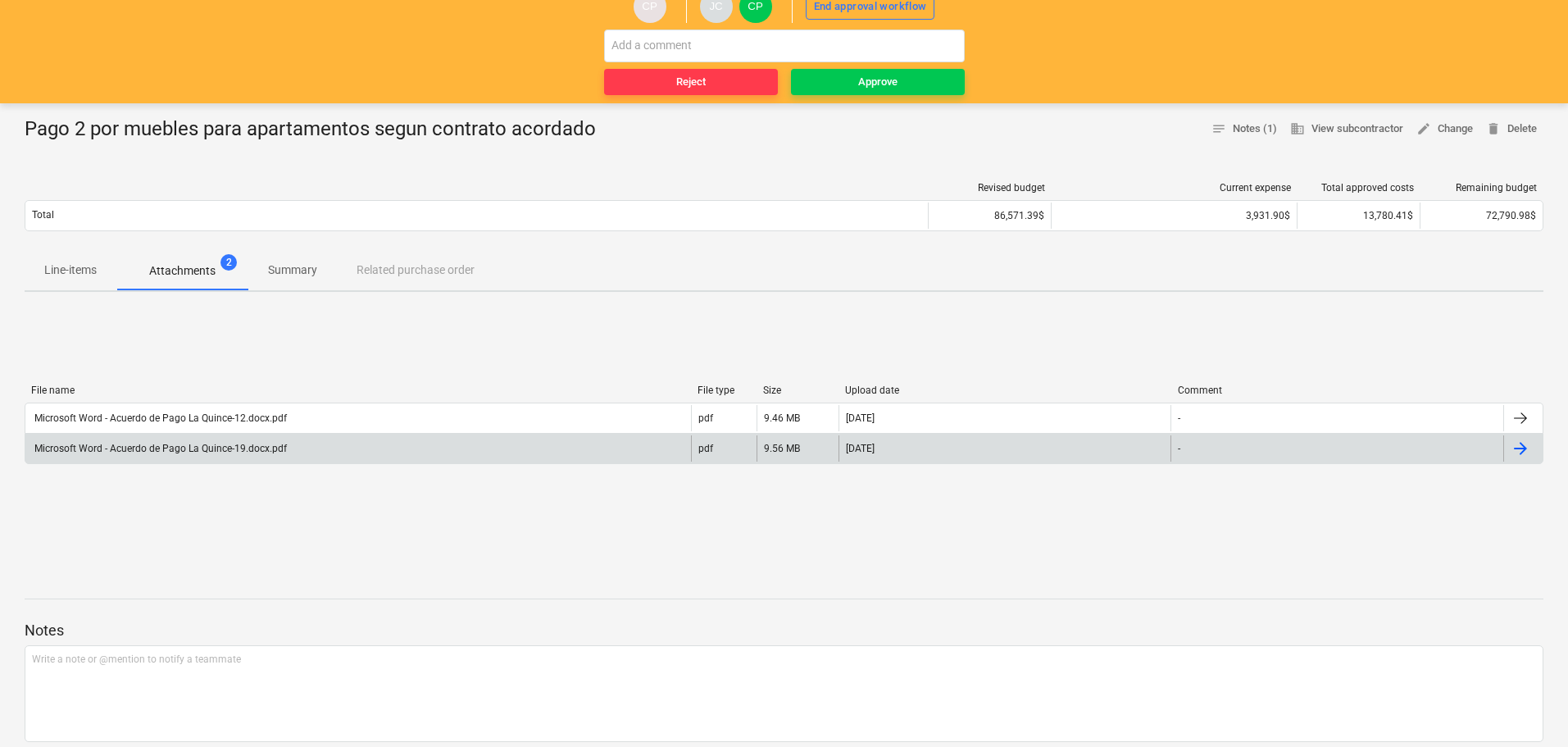
scroll to position [82, 0]
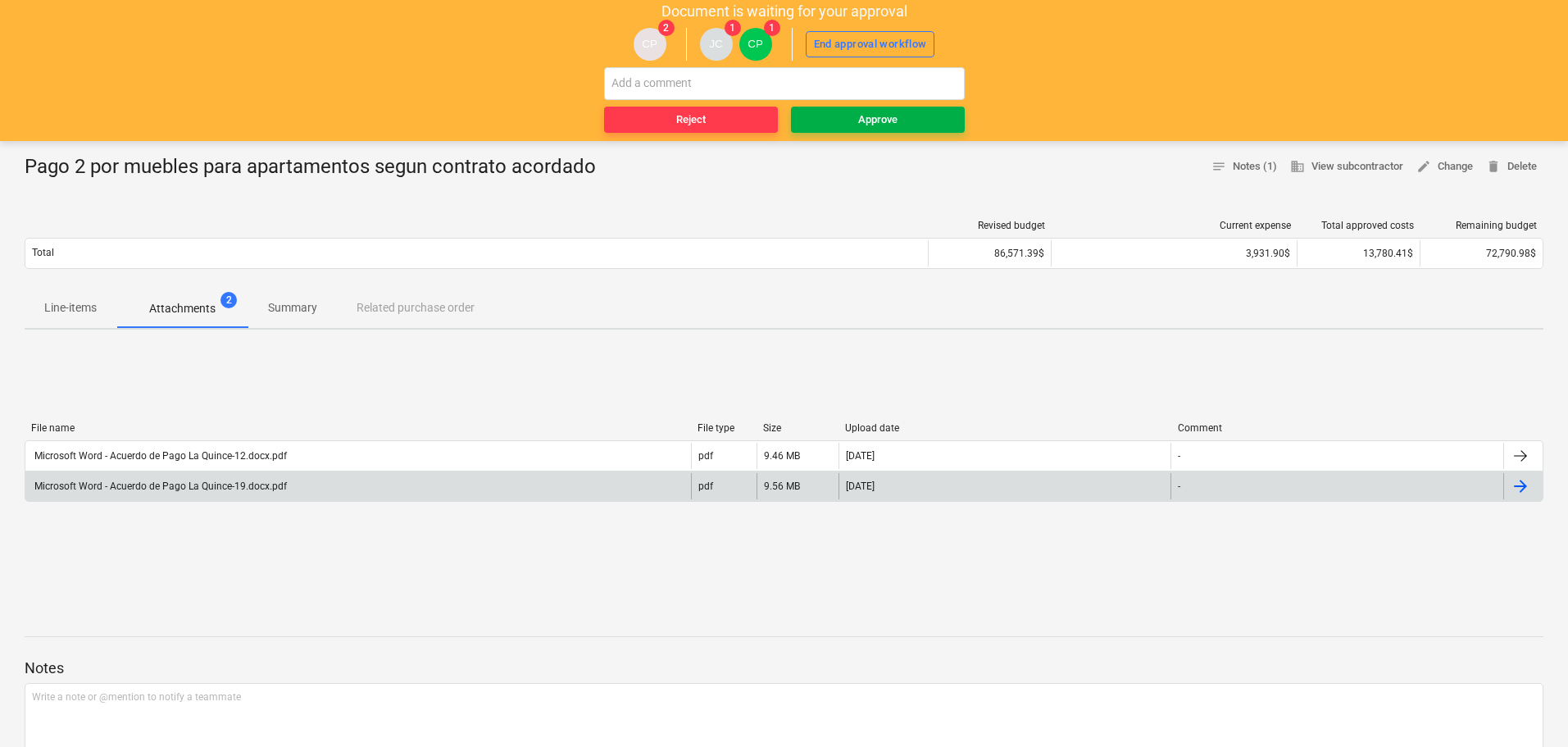
click at [875, 121] on div "Approve" at bounding box center [878, 120] width 40 height 19
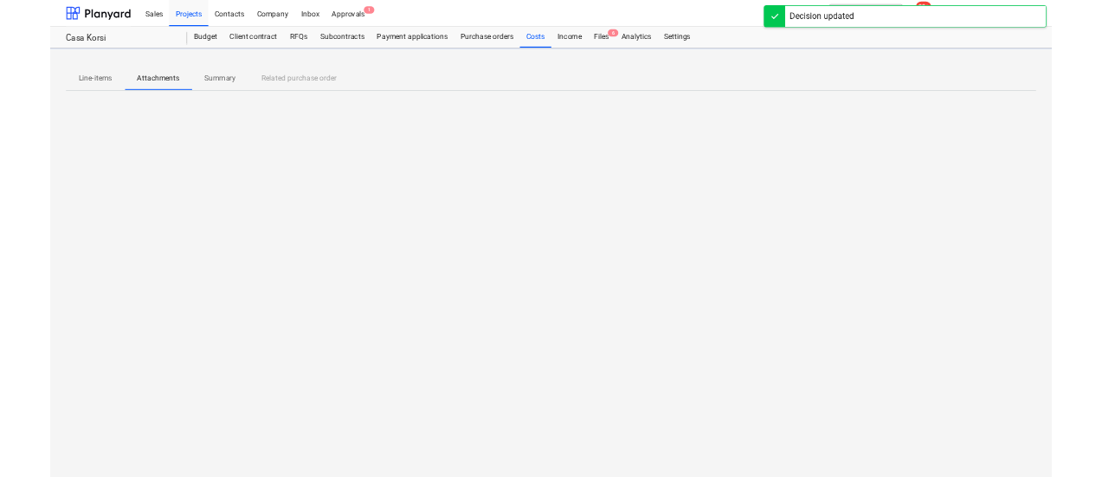
scroll to position [0, 0]
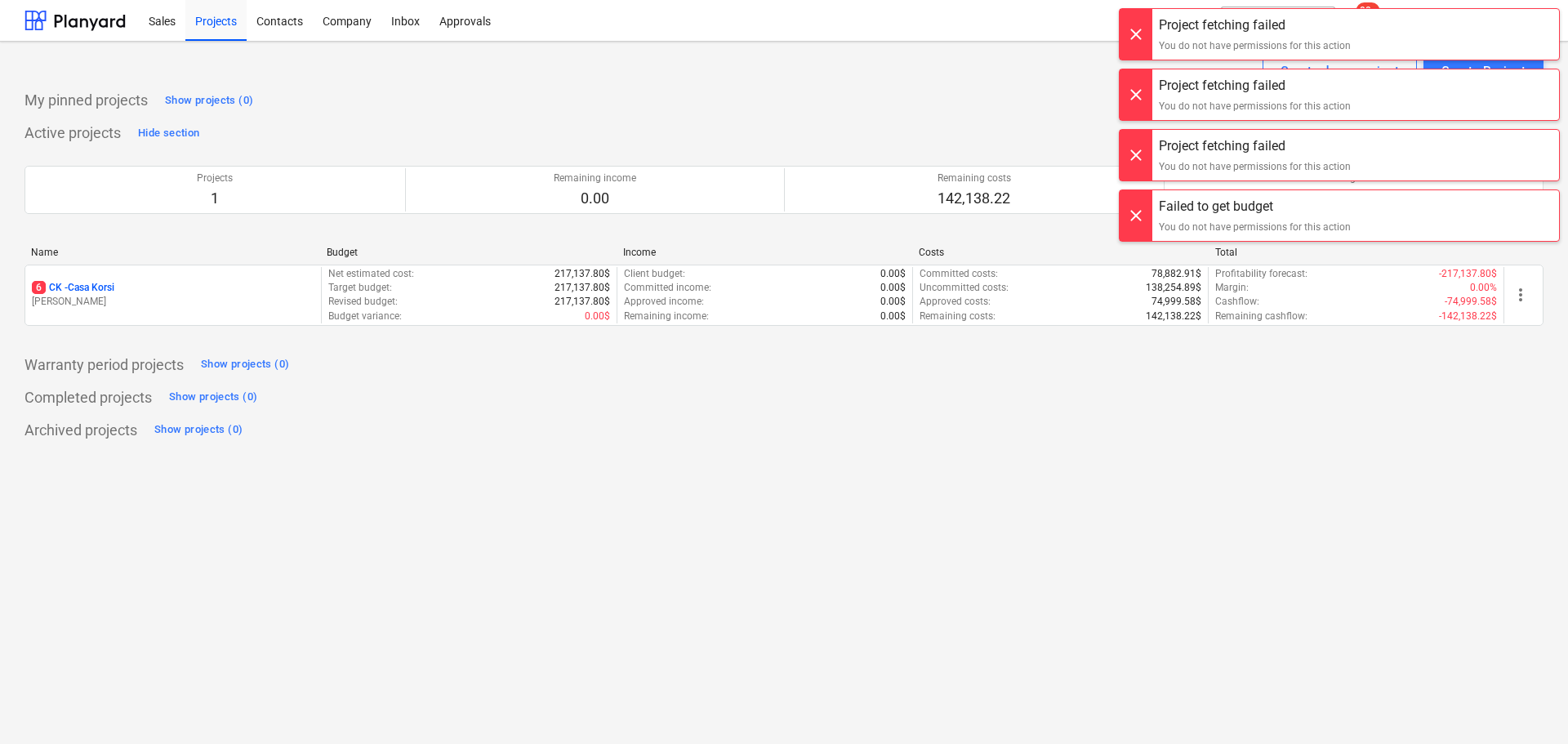
click at [1133, 37] on div at bounding box center [1136, 35] width 33 height 51
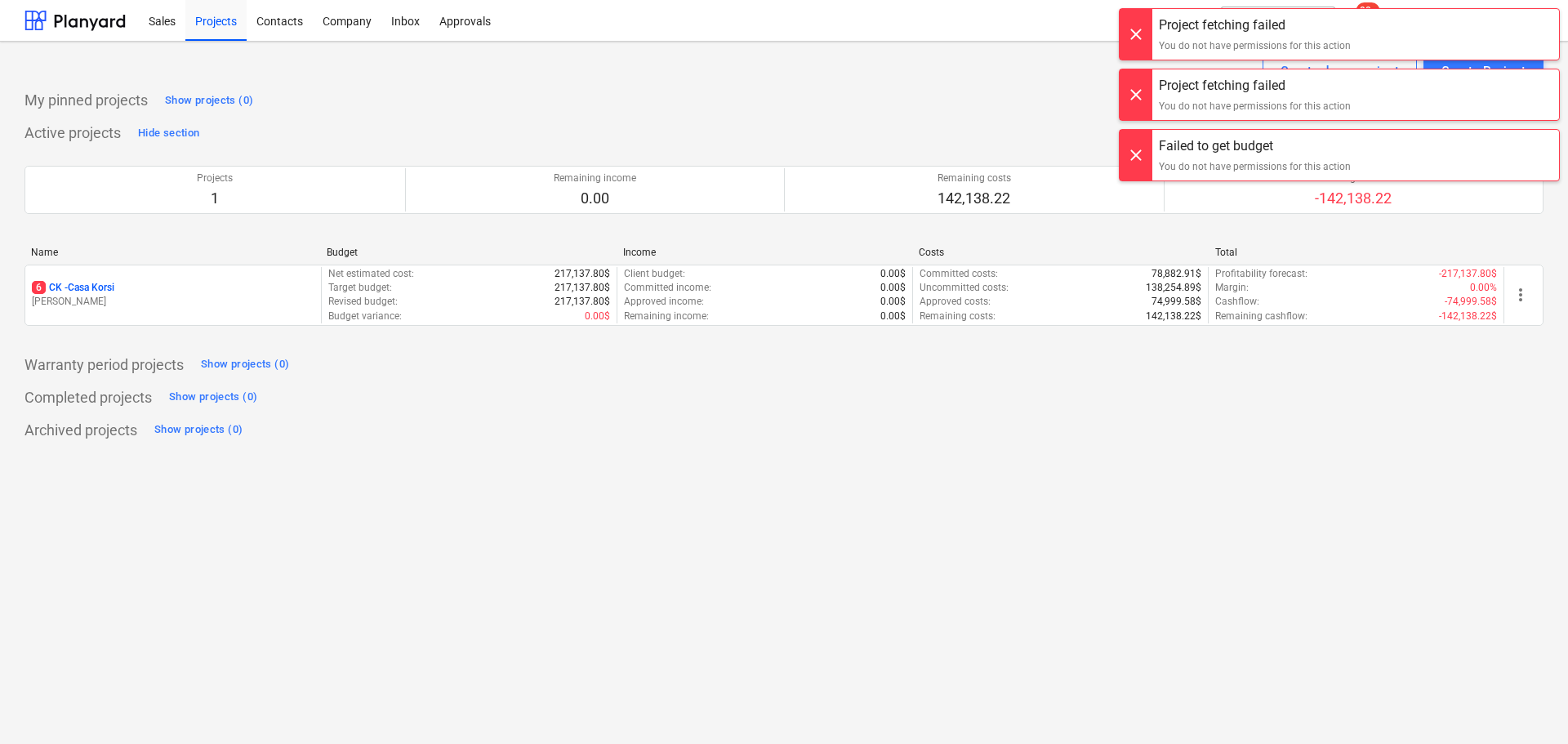
click at [1133, 37] on div at bounding box center [1136, 35] width 33 height 51
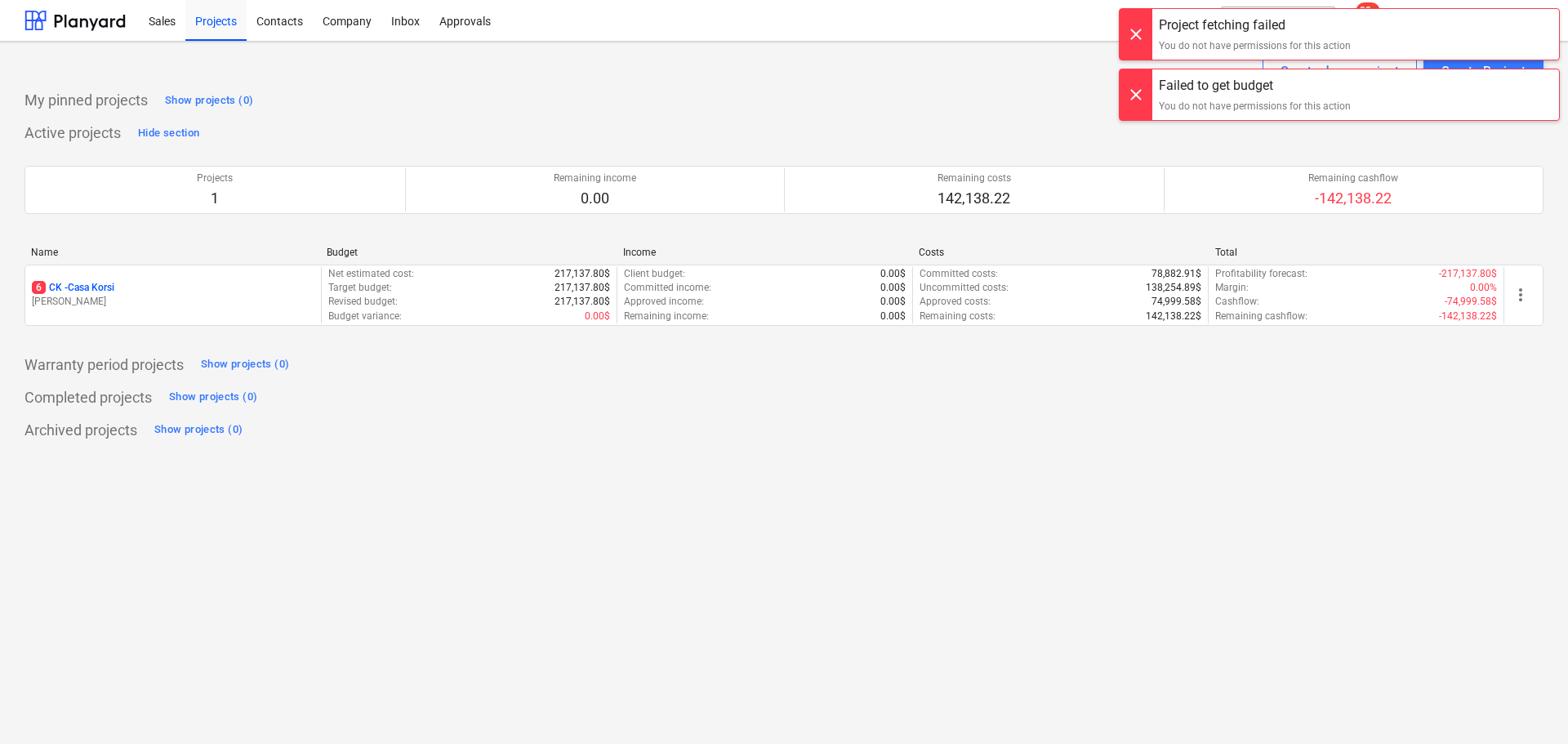
click at [1133, 37] on div at bounding box center [1136, 35] width 33 height 51
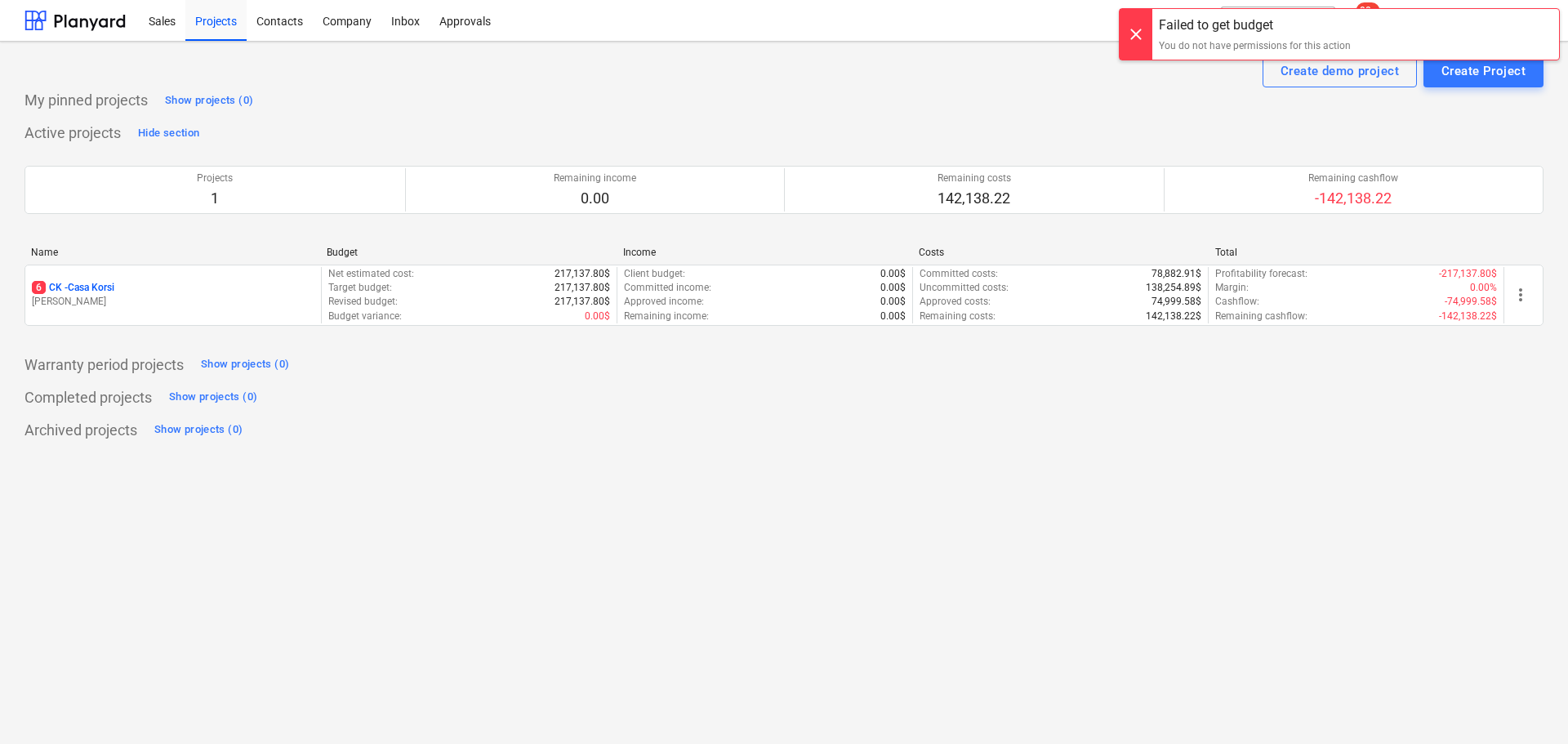
click at [1133, 37] on div at bounding box center [1136, 26] width 33 height 51
click at [1133, 37] on div at bounding box center [1136, 35] width 33 height 51
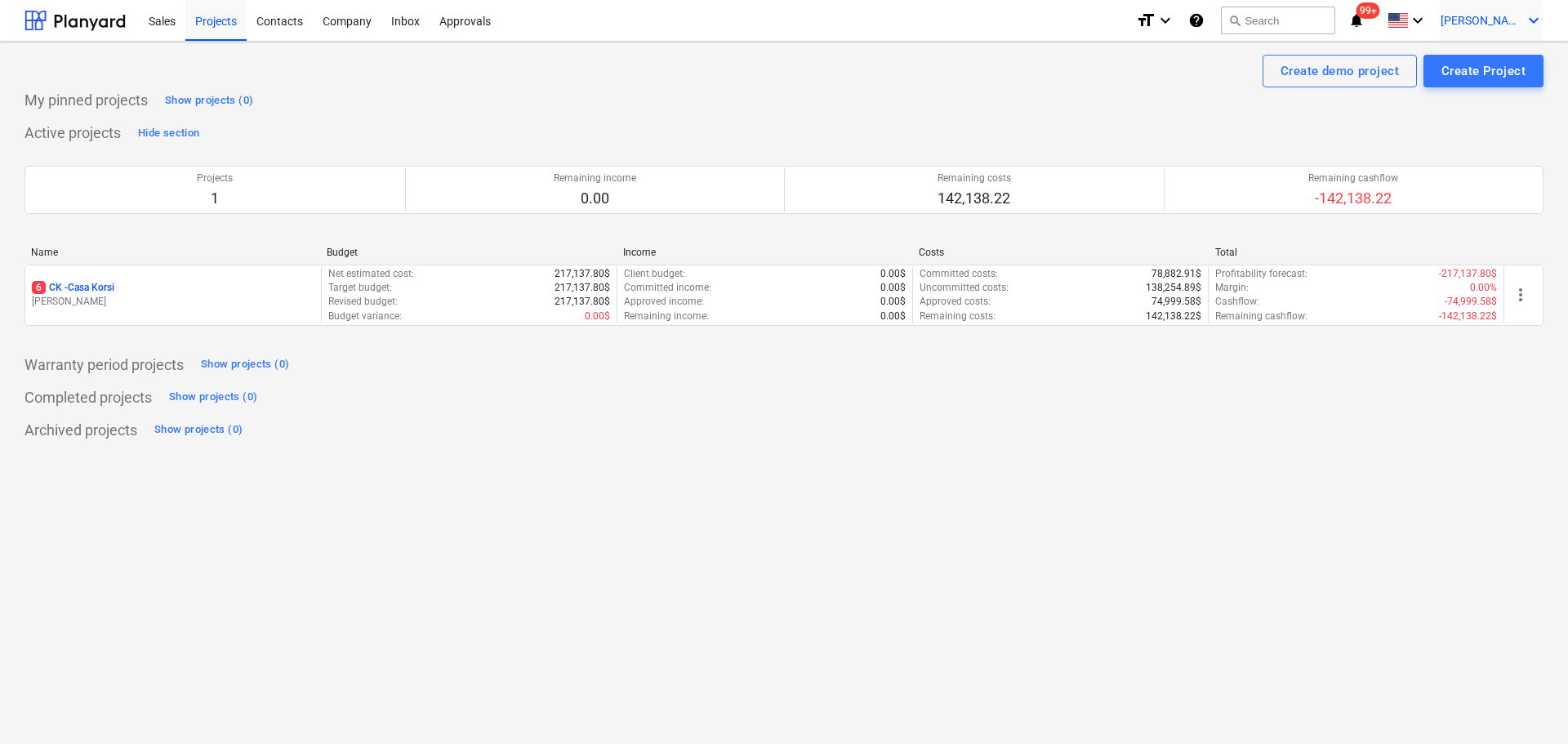
click at [1500, 16] on span "[PERSON_NAME]" at bounding box center [1481, 21] width 82 height 13
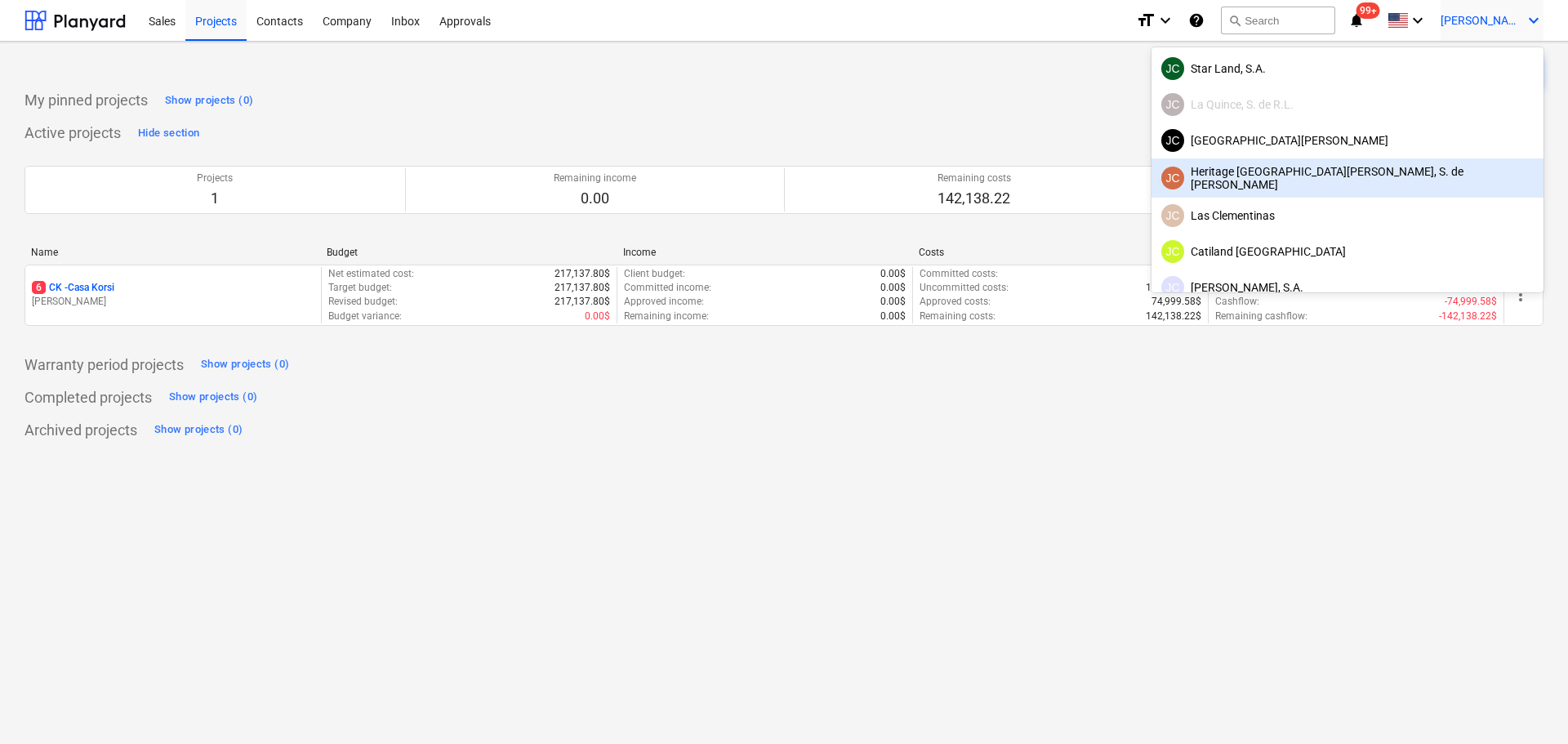
click at [1405, 174] on div "JC Heritage [GEOGRAPHIC_DATA][PERSON_NAME], S. de [PERSON_NAME]" at bounding box center [1347, 178] width 373 height 26
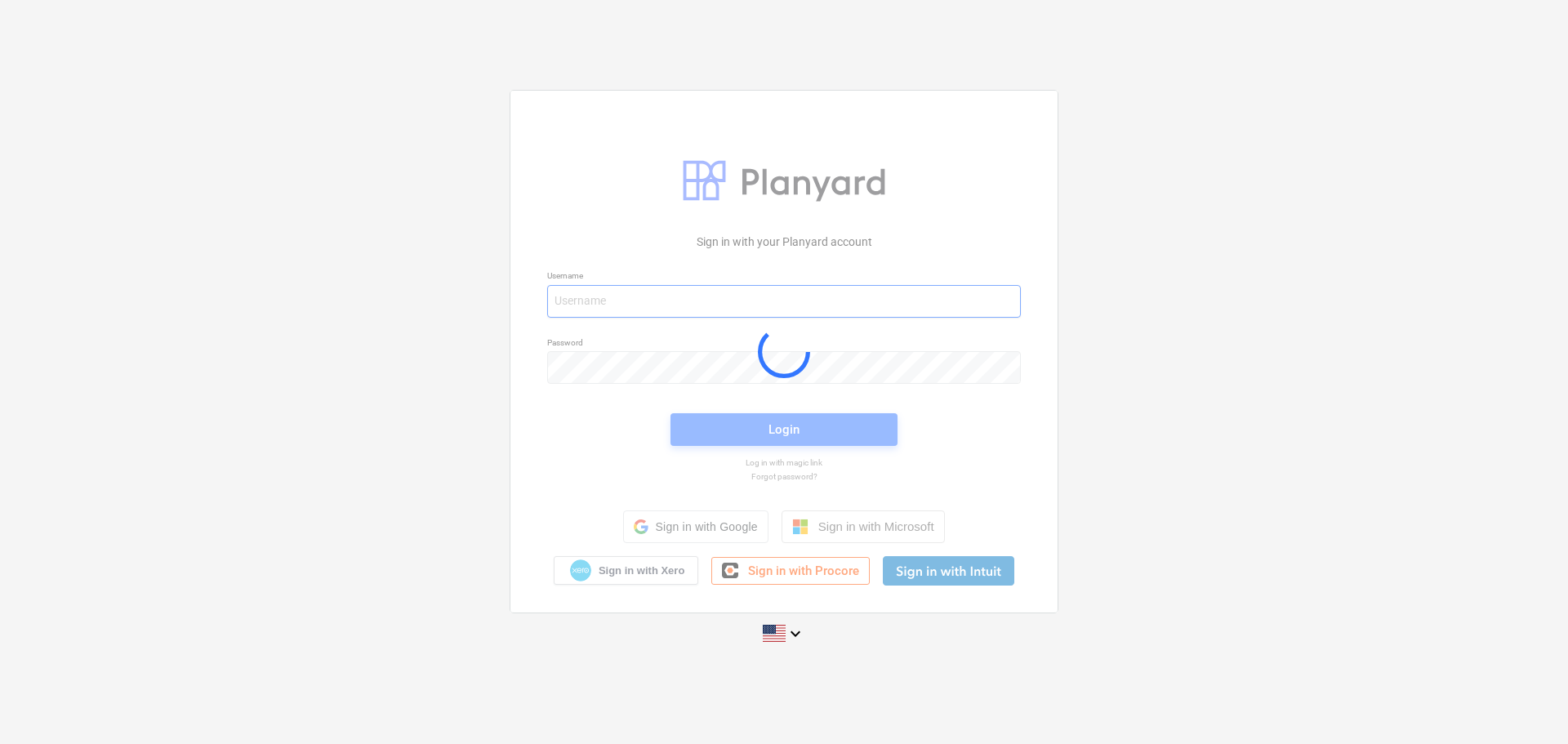
type input "[PERSON_NAME][EMAIL_ADDRESS][DOMAIN_NAME]"
